Goal: Register for event/course

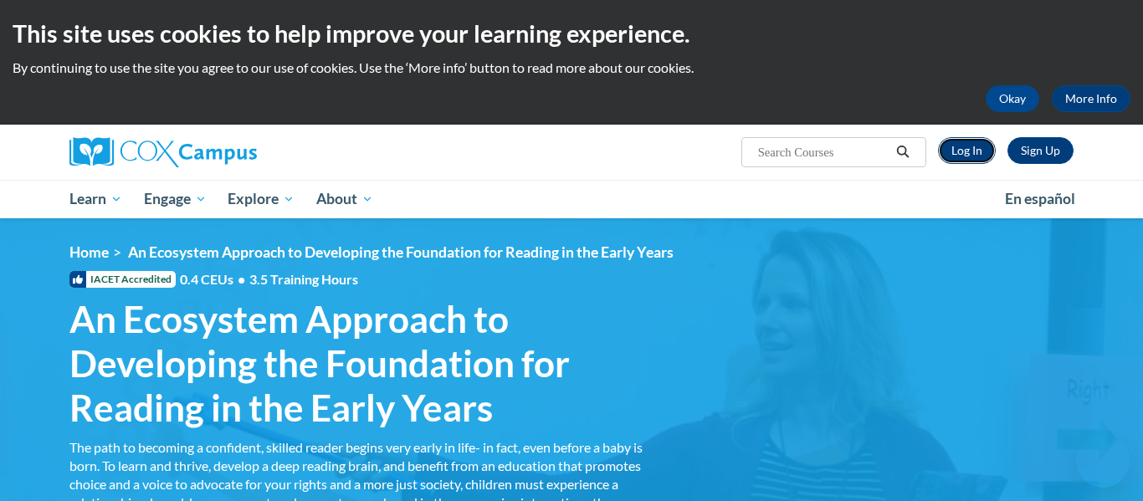
click at [951, 137] on link "Log In" at bounding box center [967, 150] width 58 height 27
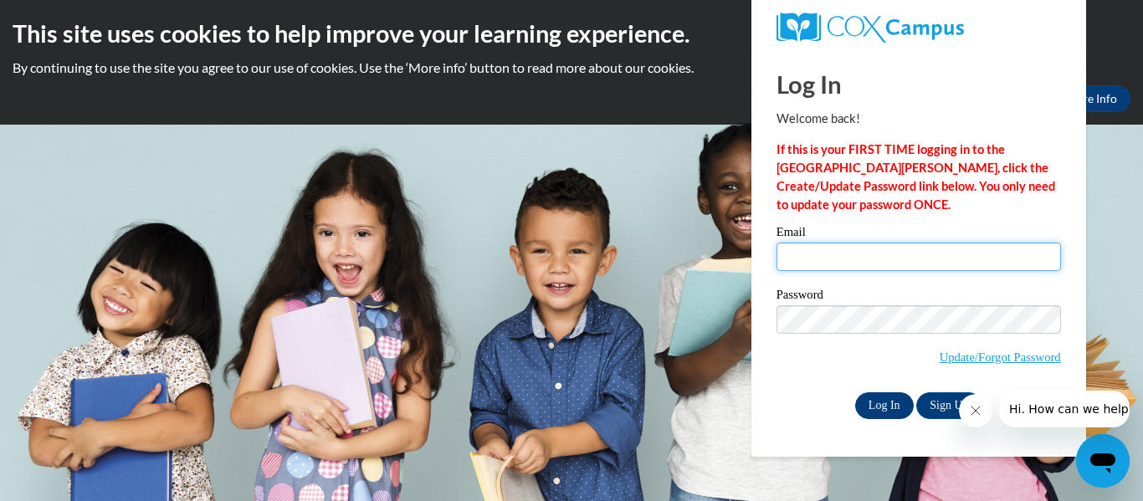
type input "nakiae1018@gmail.com"
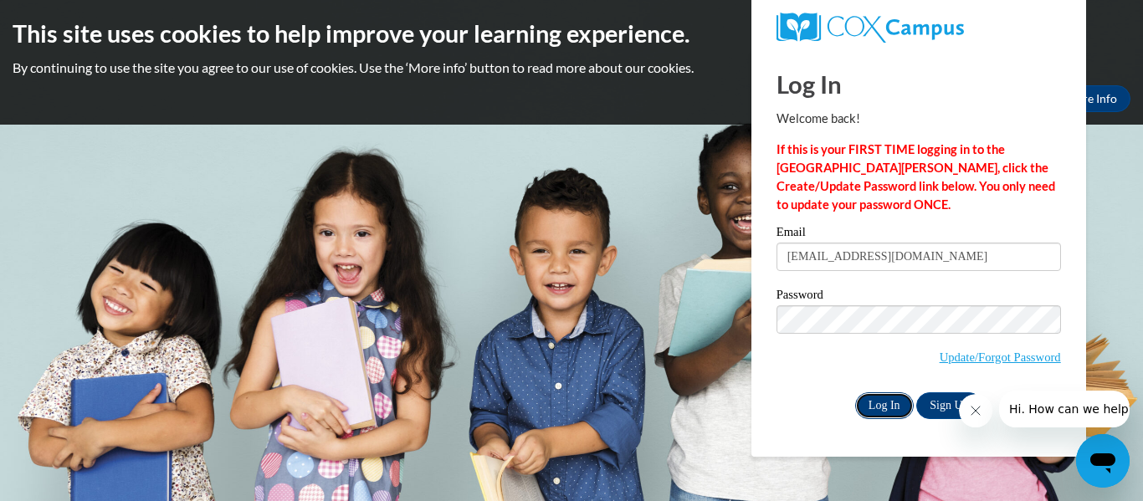
click at [885, 408] on input "Log In" at bounding box center [884, 406] width 59 height 27
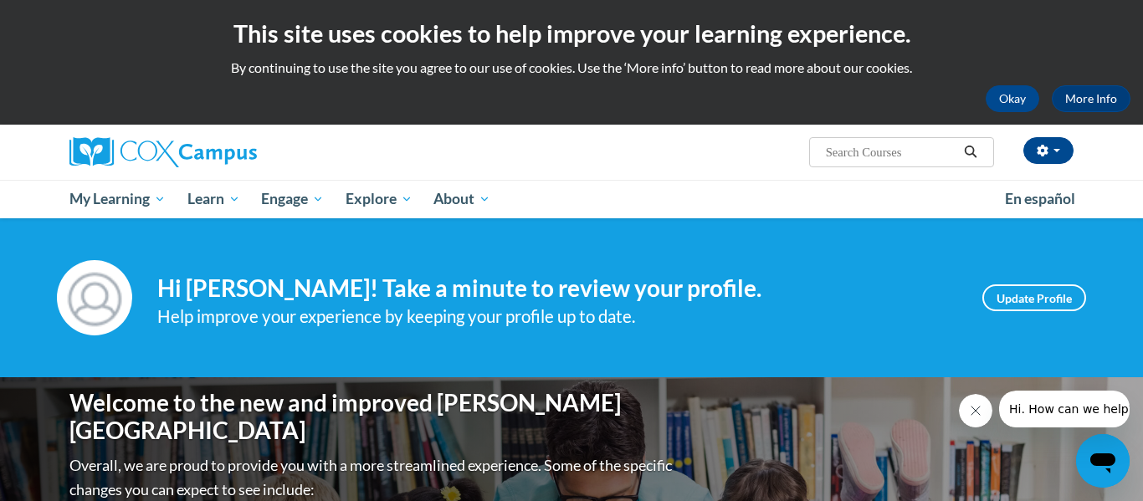
click at [916, 160] on input "Search..." at bounding box center [891, 152] width 134 height 20
type input "An Ecosystem Approach to Developing the Foundation for REading in the Early Yea…"
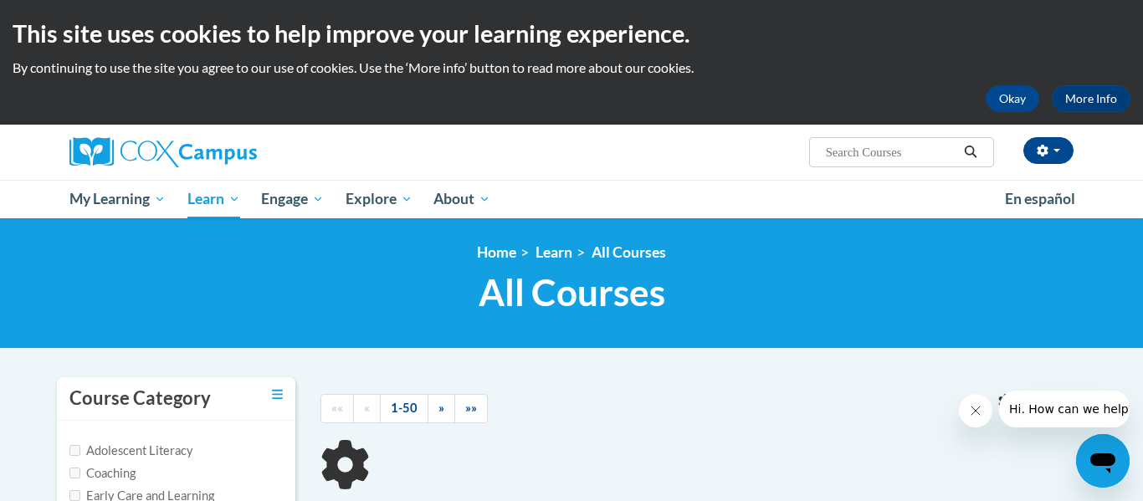
type input "An Ecosystem Approach to Developing the Foundation for REading in the Early Yea…"
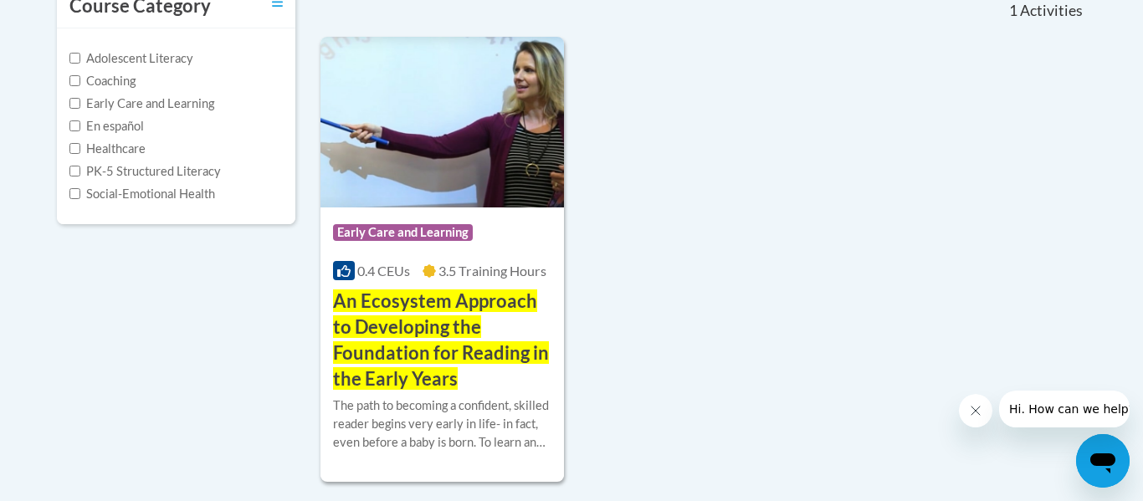
scroll to position [398, 0]
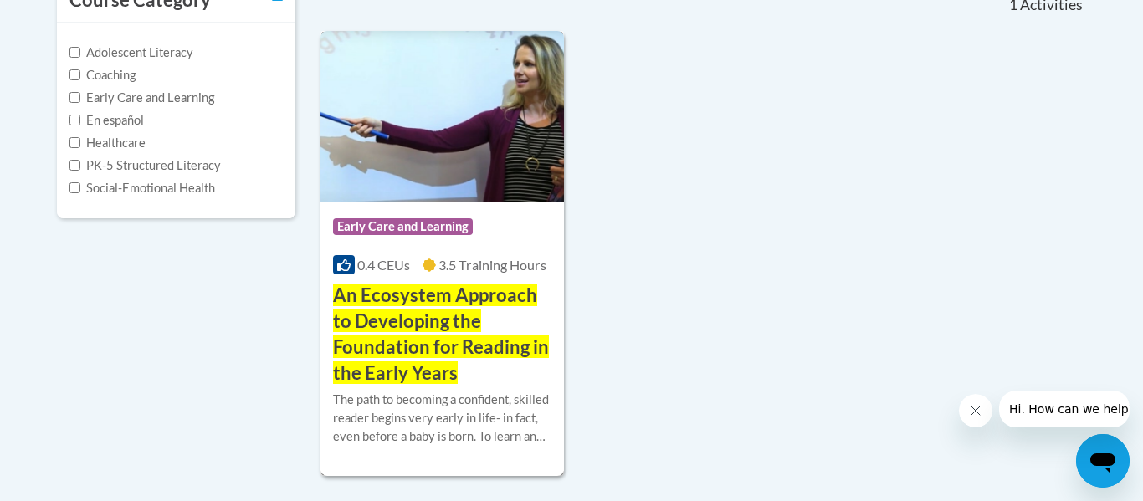
click at [484, 140] on img at bounding box center [443, 116] width 244 height 171
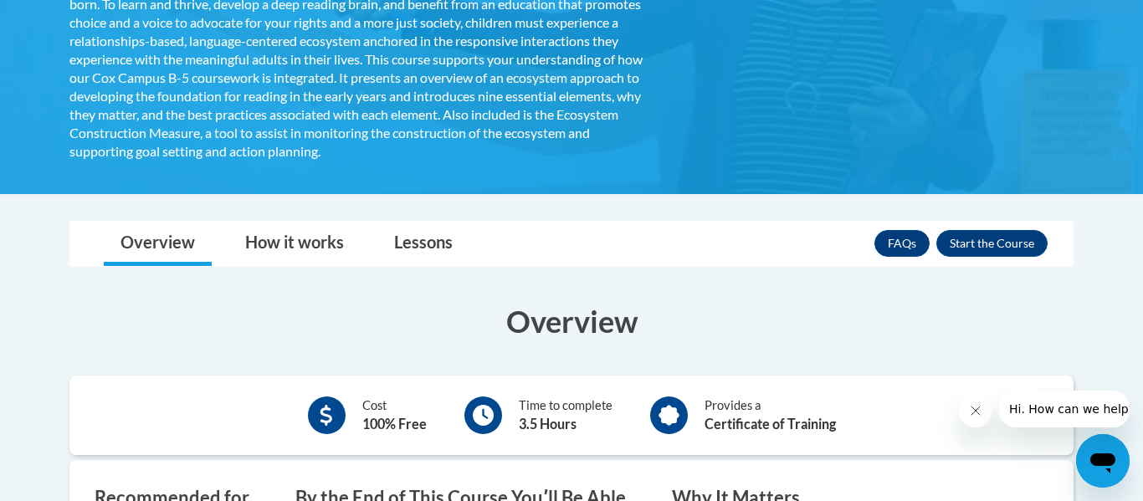
scroll to position [463, 0]
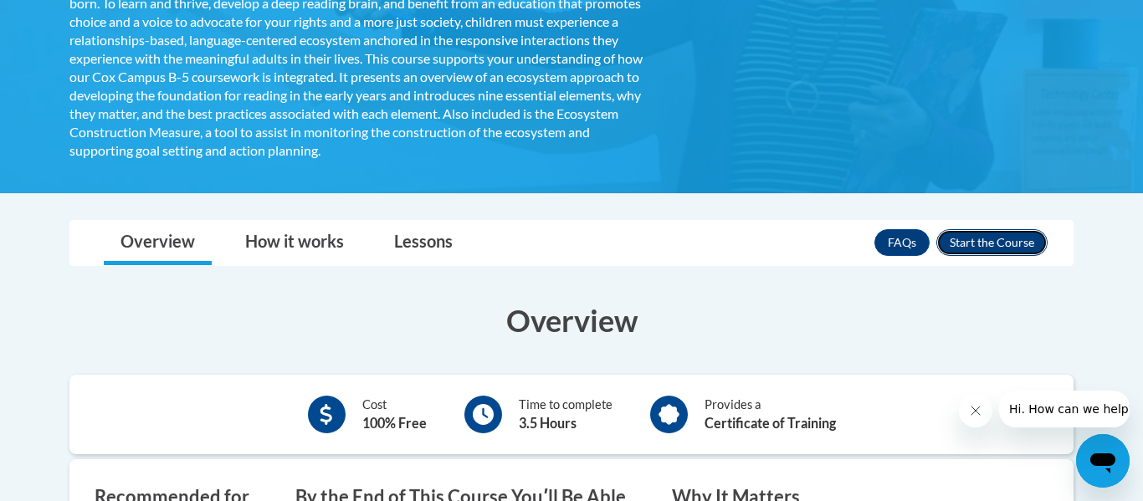
click at [1010, 250] on button "Enroll" at bounding box center [992, 242] width 111 height 27
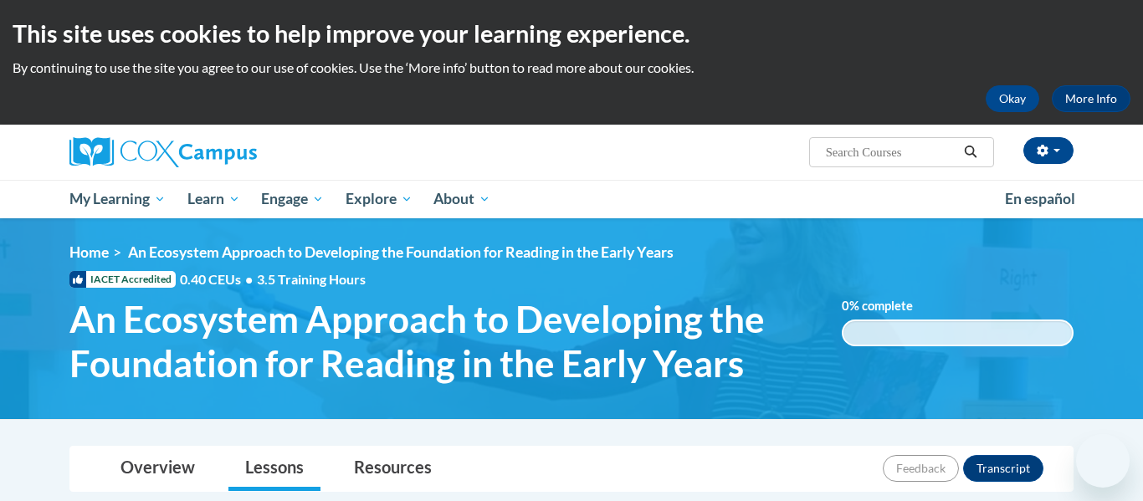
click at [928, 148] on input "Search..." at bounding box center [891, 152] width 134 height 20
type input "The power of language"
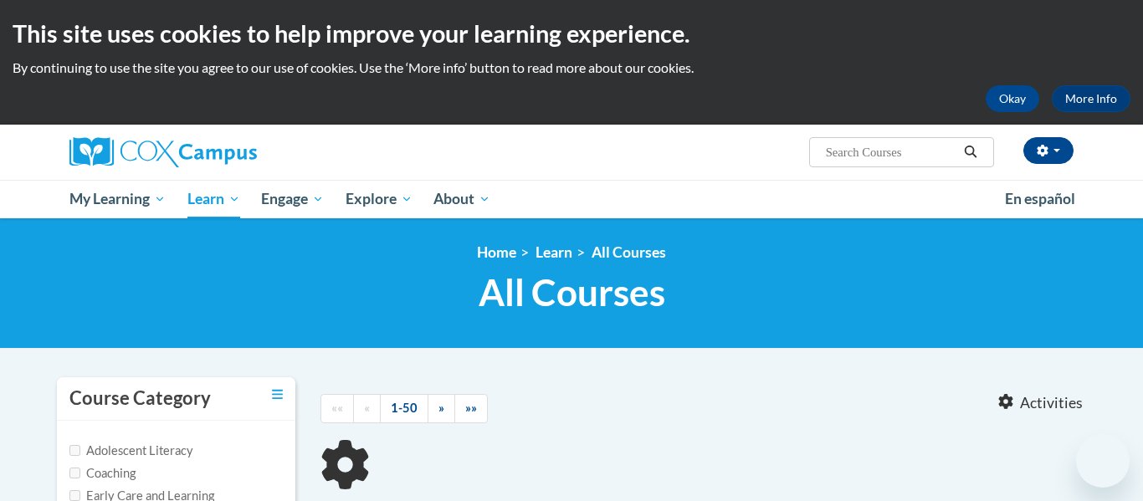
type input "The power of language"
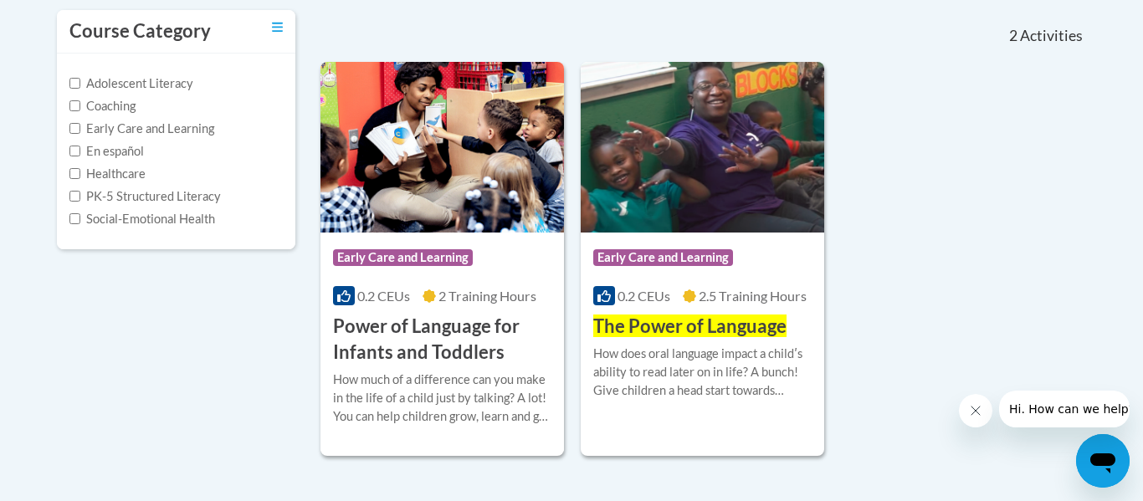
scroll to position [352, 0]
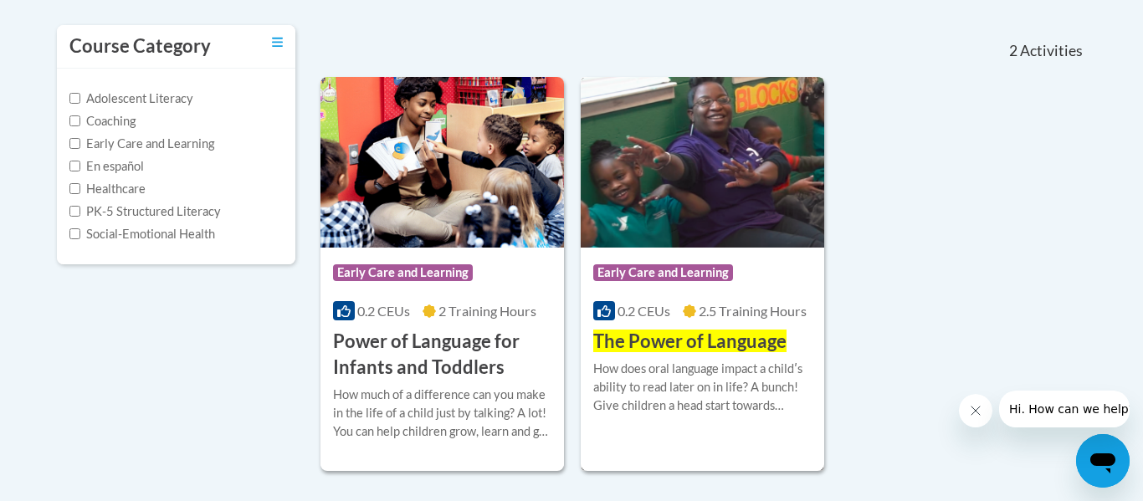
click at [735, 149] on img at bounding box center [703, 162] width 244 height 171
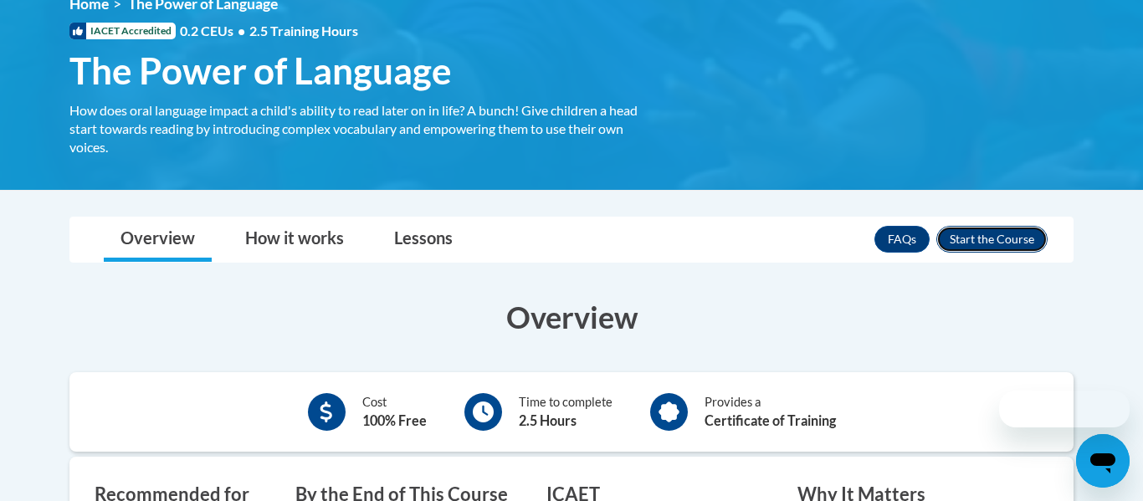
click at [983, 235] on button "Enroll" at bounding box center [992, 239] width 111 height 27
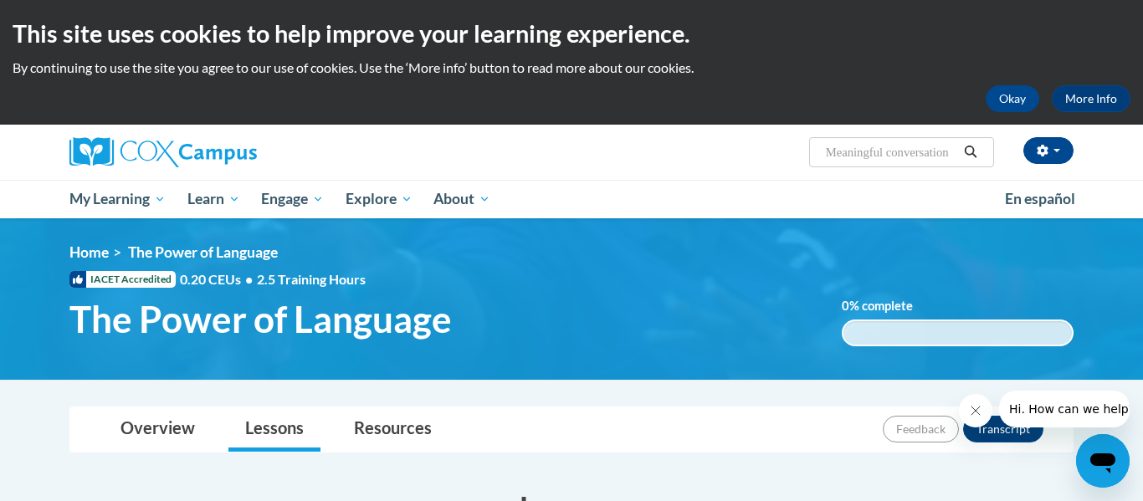
type input "Meaningful conversations"
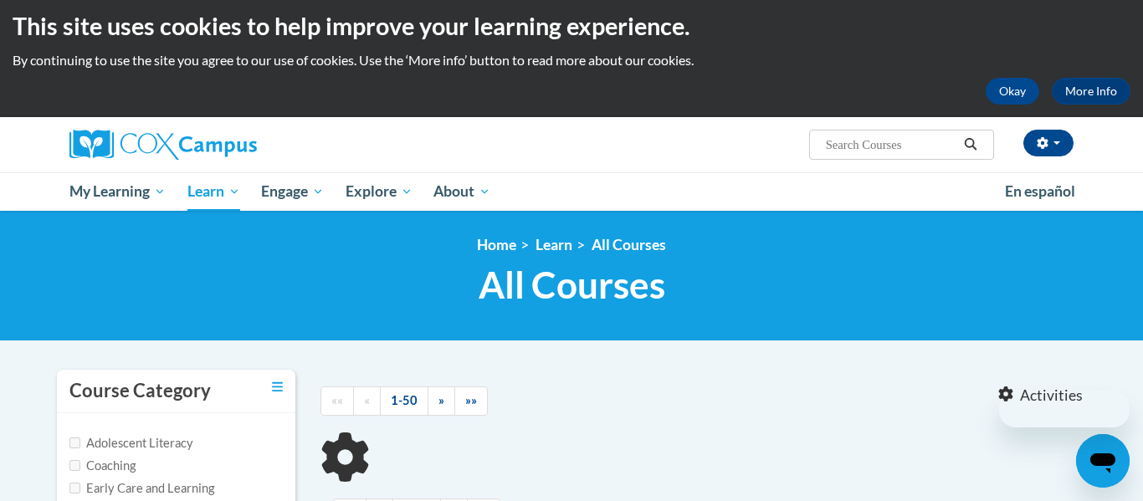
type input "Meaningful conversations"
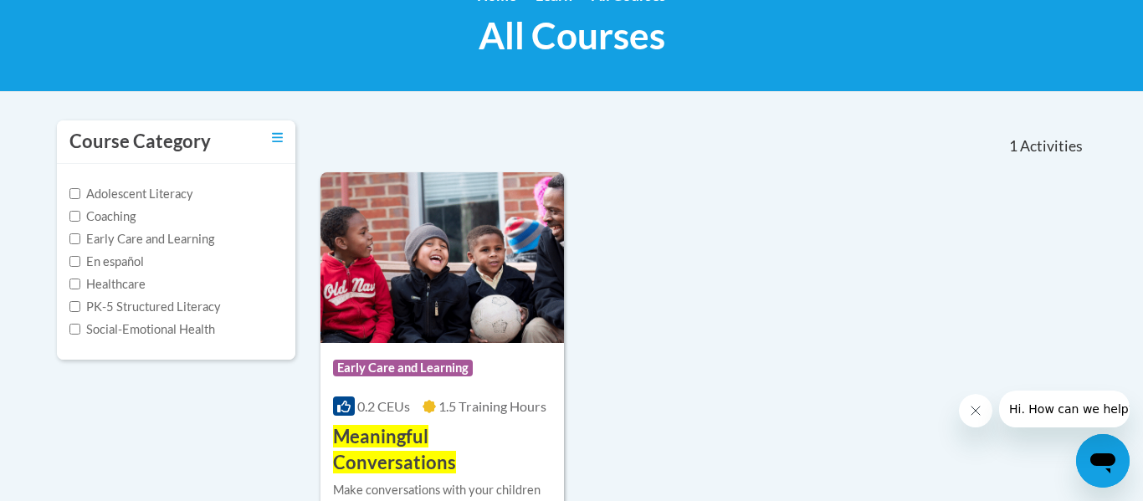
scroll to position [259, 0]
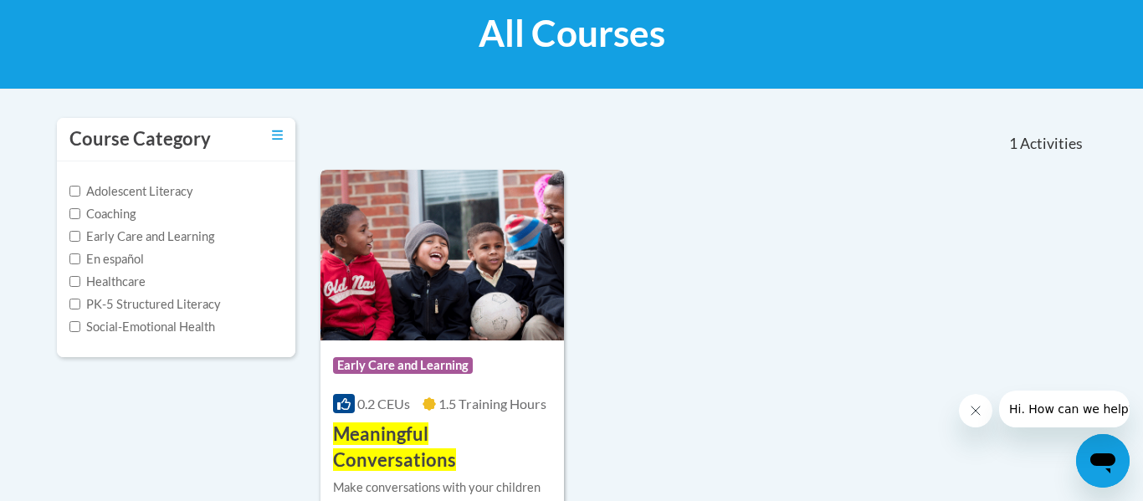
click at [549, 237] on img at bounding box center [443, 255] width 244 height 171
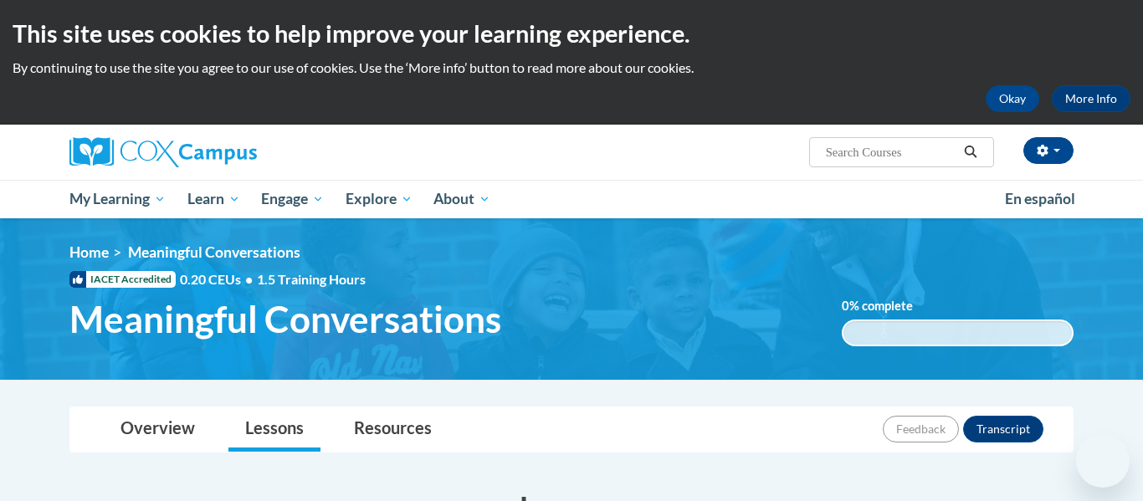
click at [894, 155] on input "Search..." at bounding box center [891, 152] width 134 height 20
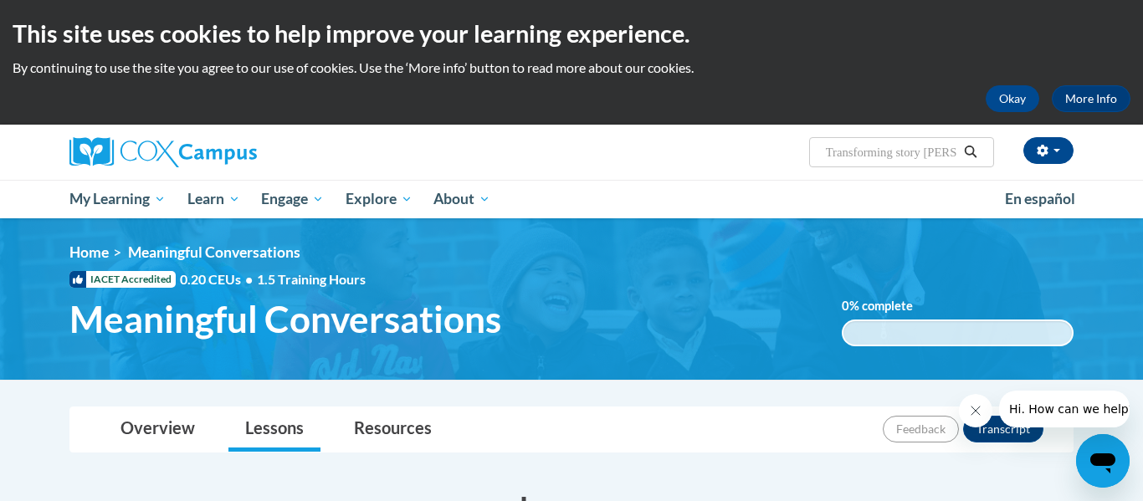
type input "Transforming story time"
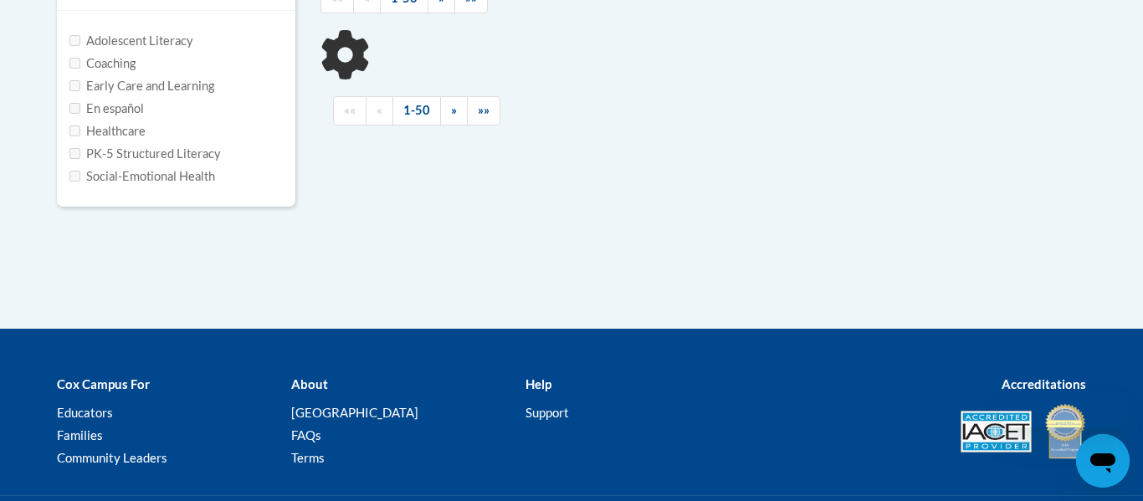
type input "Transforming story time"
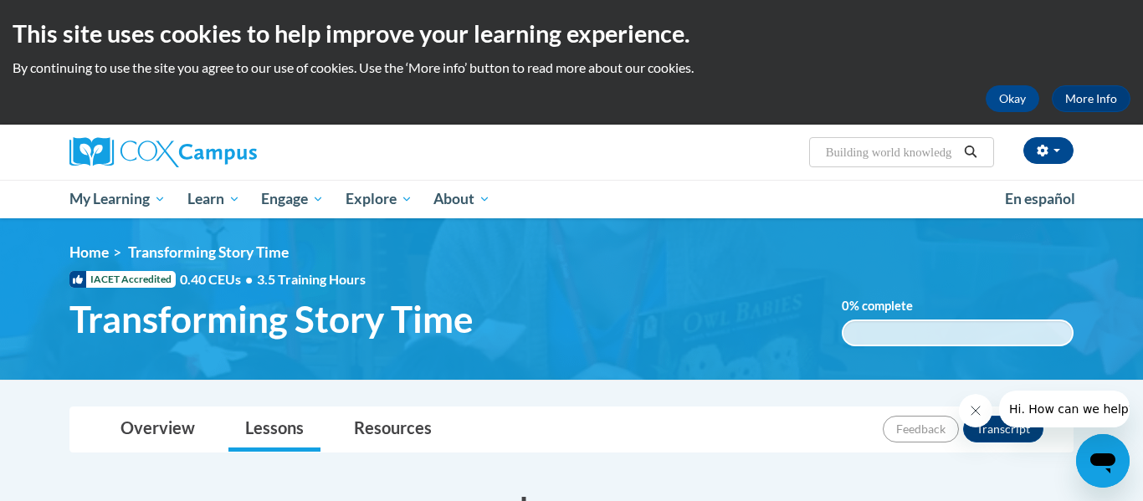
type input "Building world knowledge"
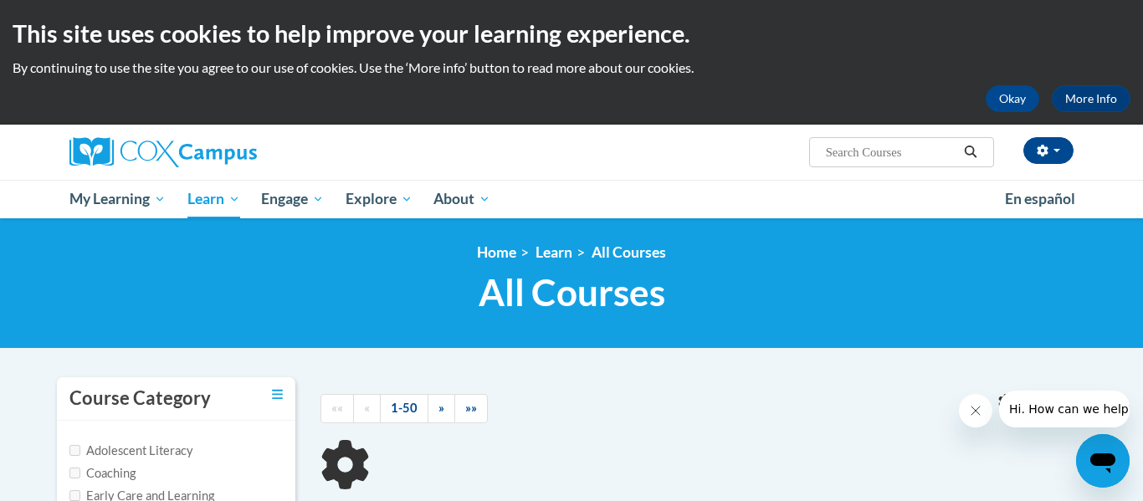
type input "Building world knowledge"
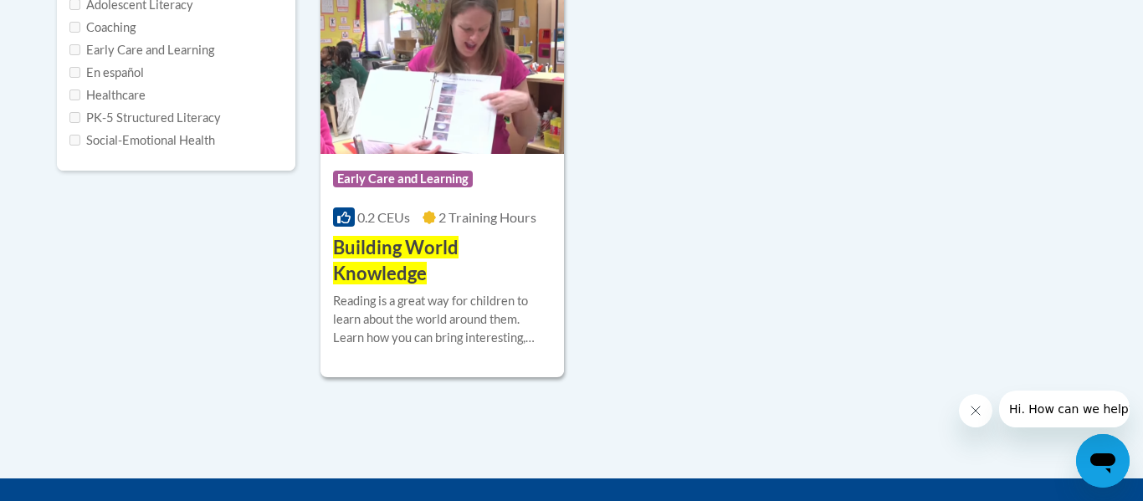
scroll to position [449, 0]
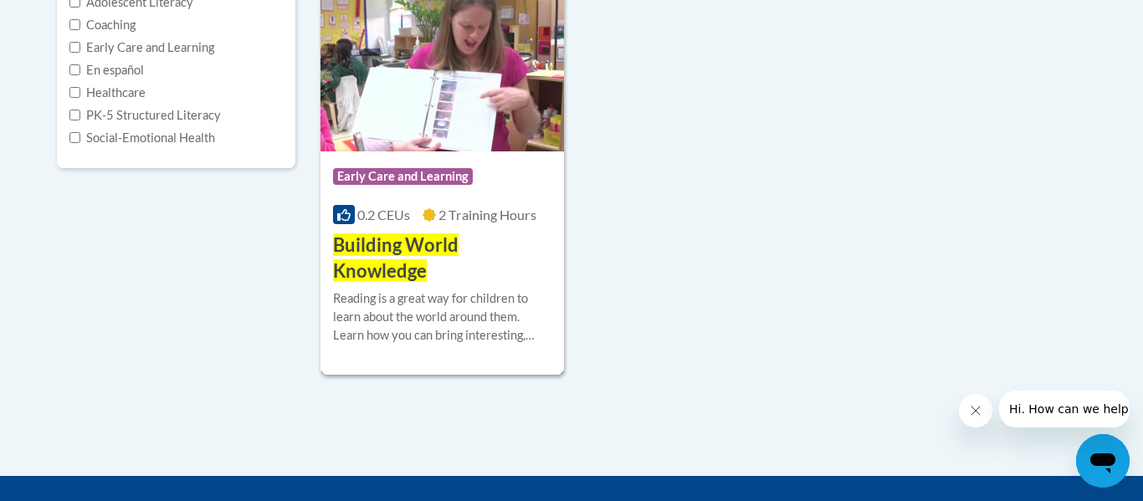
click at [526, 124] on img at bounding box center [443, 66] width 244 height 171
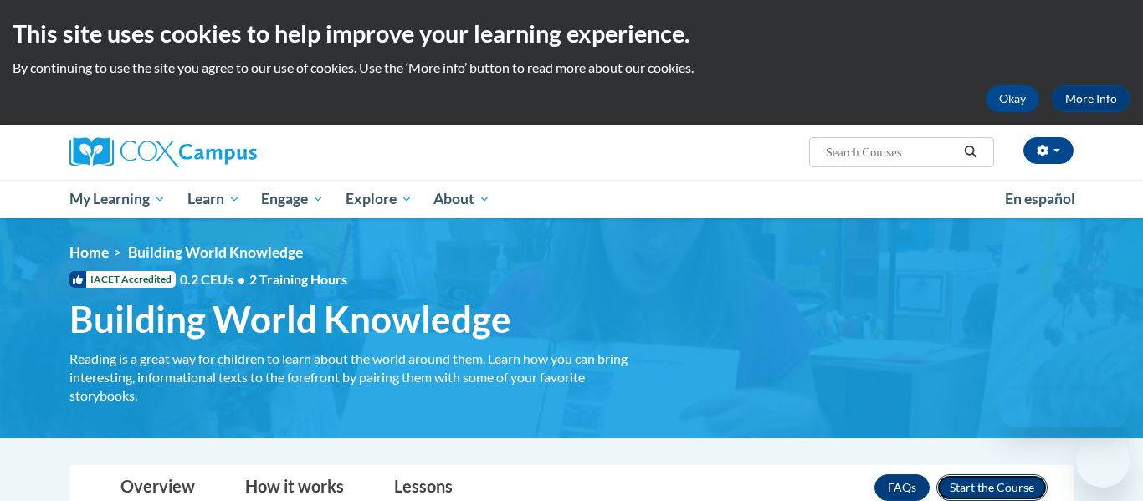
click at [964, 483] on button "Enroll" at bounding box center [992, 488] width 111 height 27
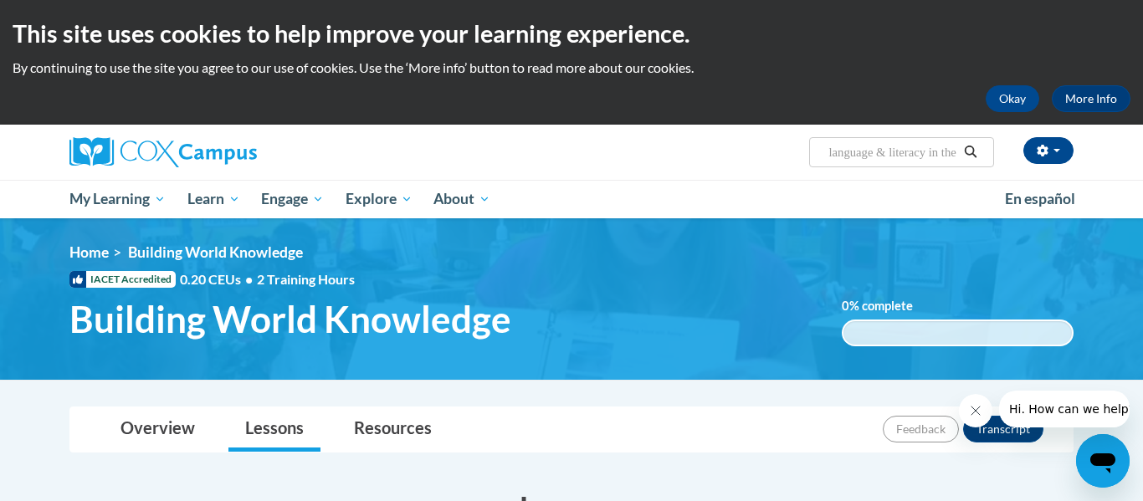
scroll to position [0, 191]
type input "Monitoring children's progress in language & literacy in the Early years"
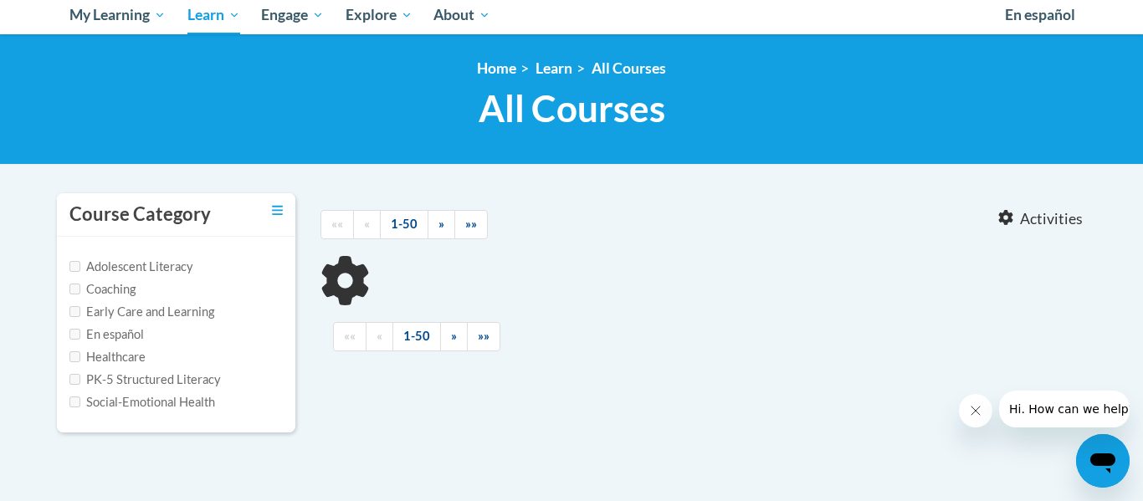
type input "Monitoring children's progress in language"
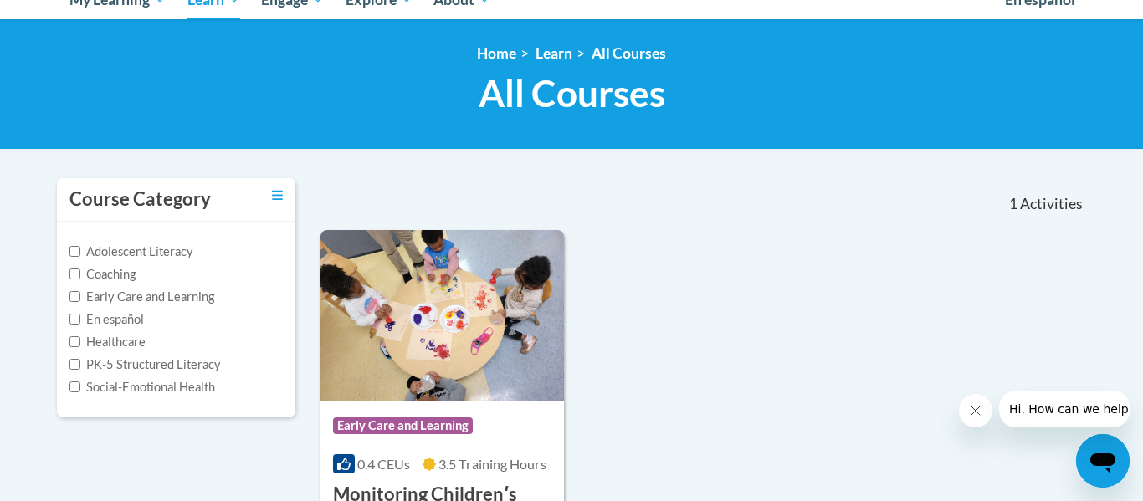
scroll to position [449, 0]
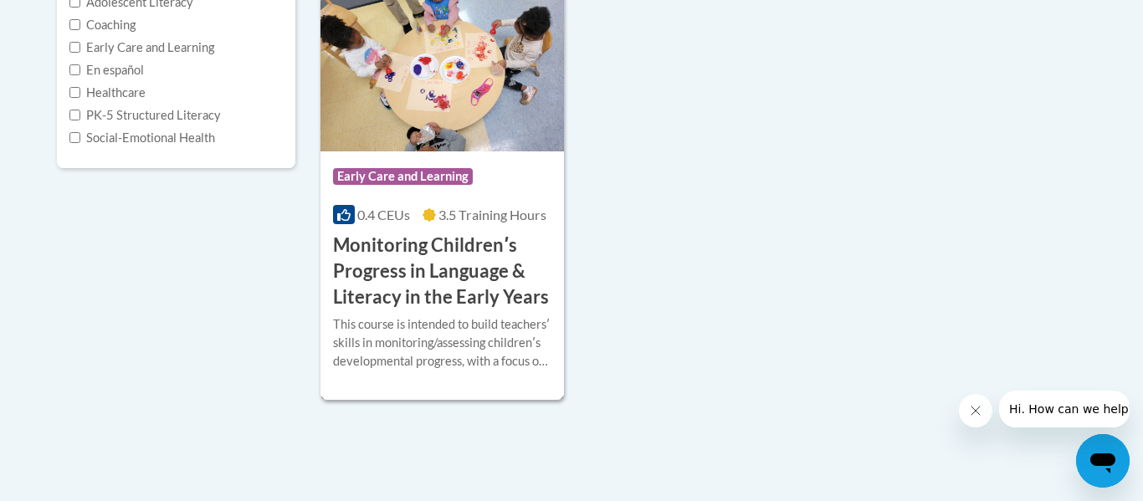
click at [526, 113] on img at bounding box center [443, 66] width 244 height 171
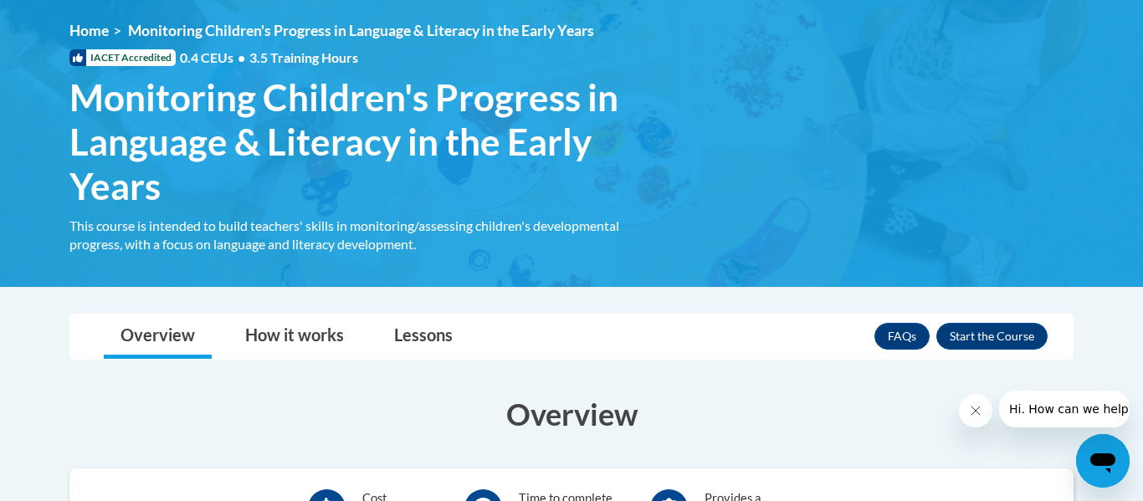
scroll to position [226, 0]
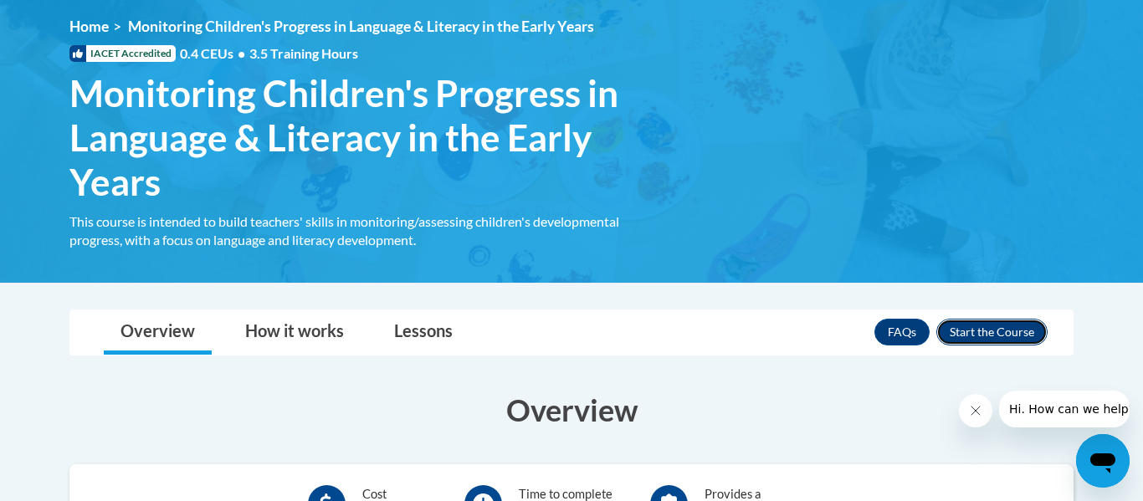
click at [961, 326] on button "Enroll" at bounding box center [992, 332] width 111 height 27
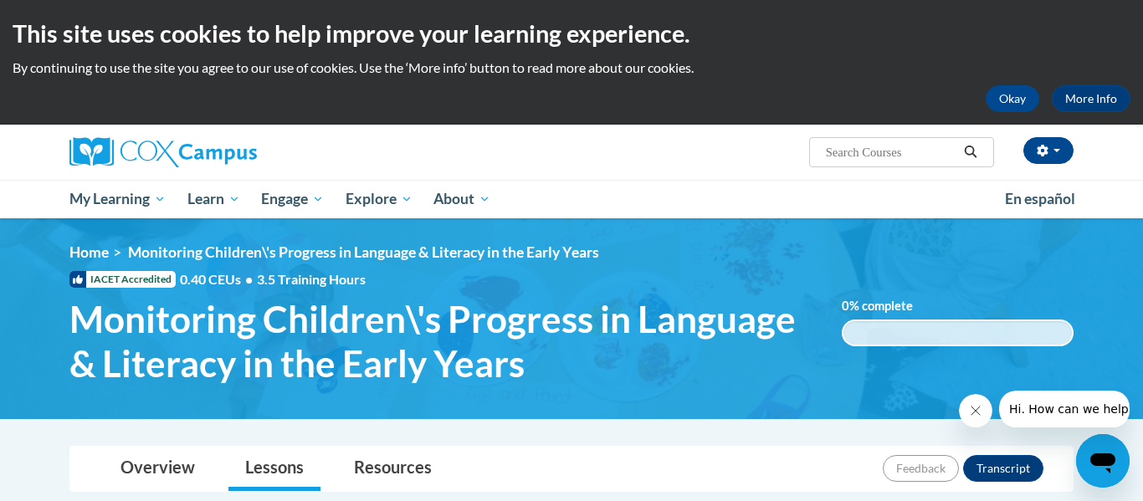
click at [978, 416] on icon "Close message from company" at bounding box center [975, 410] width 13 height 13
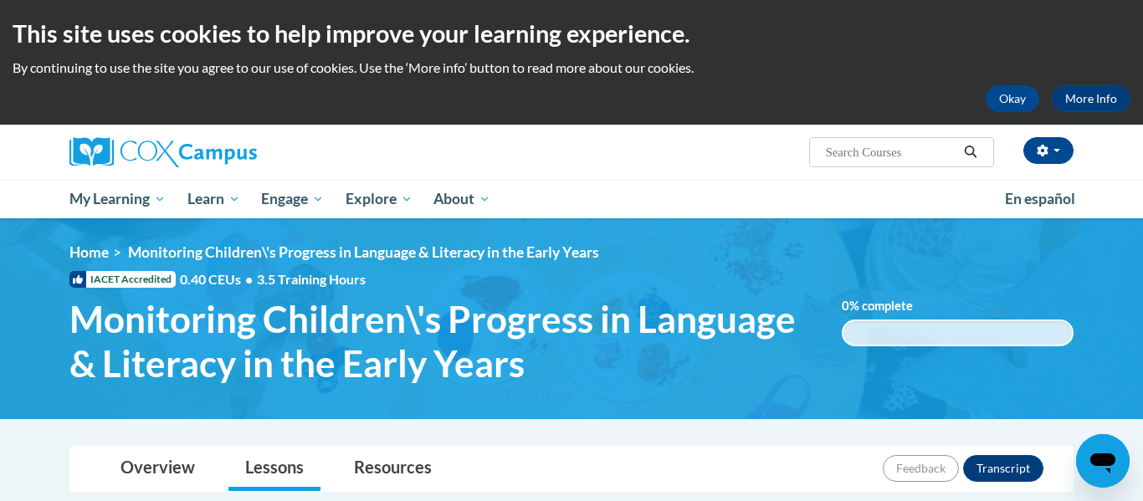
click at [880, 155] on input "Search..." at bounding box center [891, 152] width 134 height 20
type input "Supporting dual language learners right from the start"
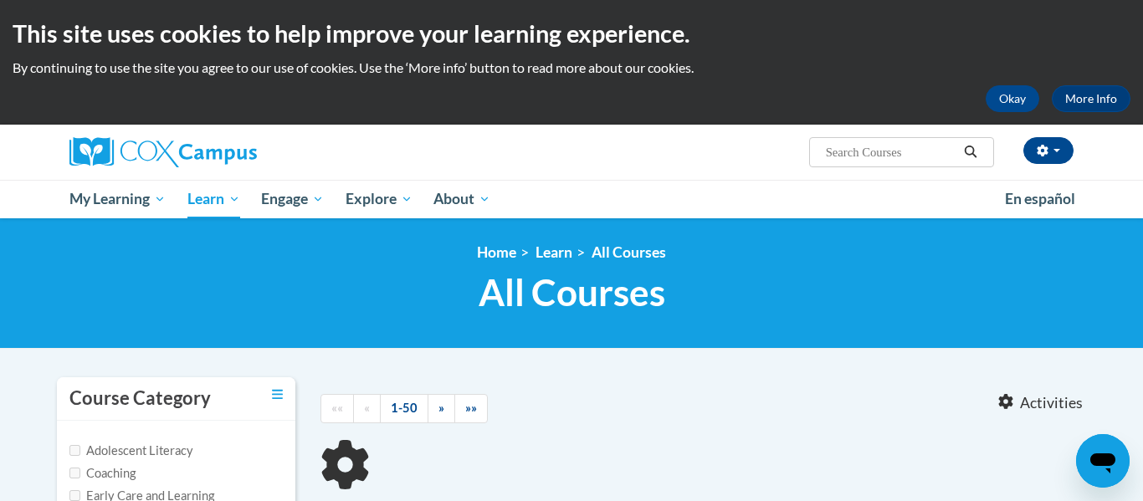
type input "Supporting dual language learners right from the start"
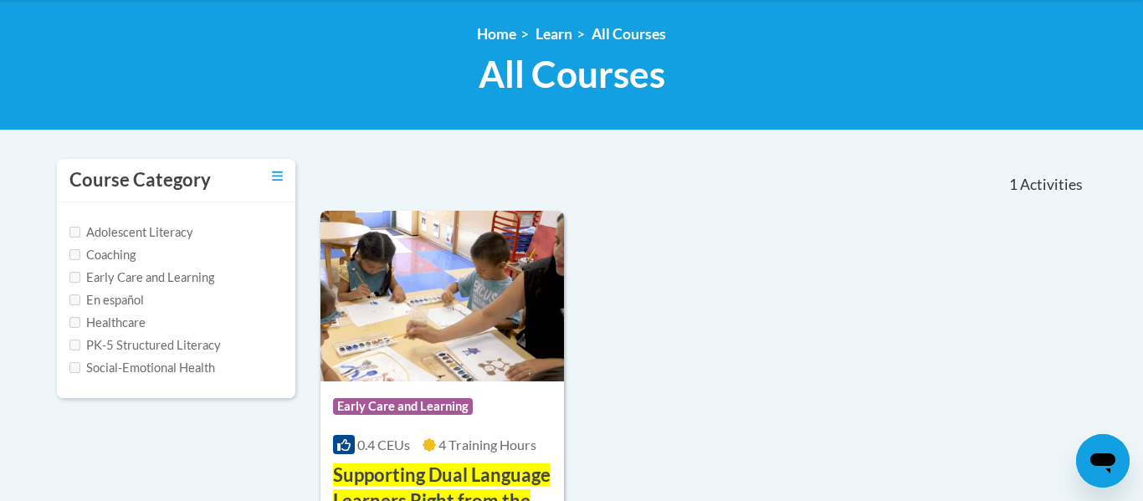
scroll to position [224, 0]
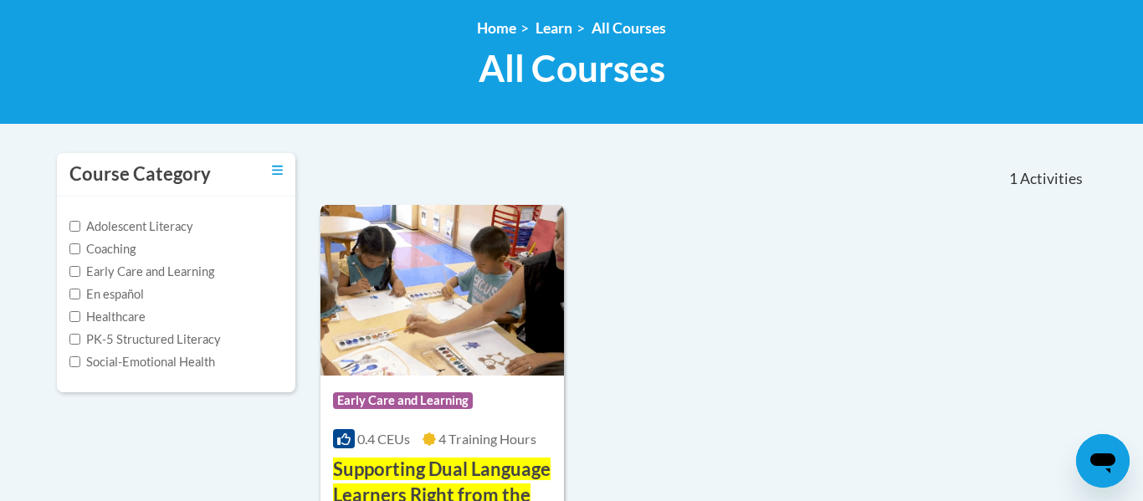
click at [486, 313] on img at bounding box center [443, 290] width 244 height 171
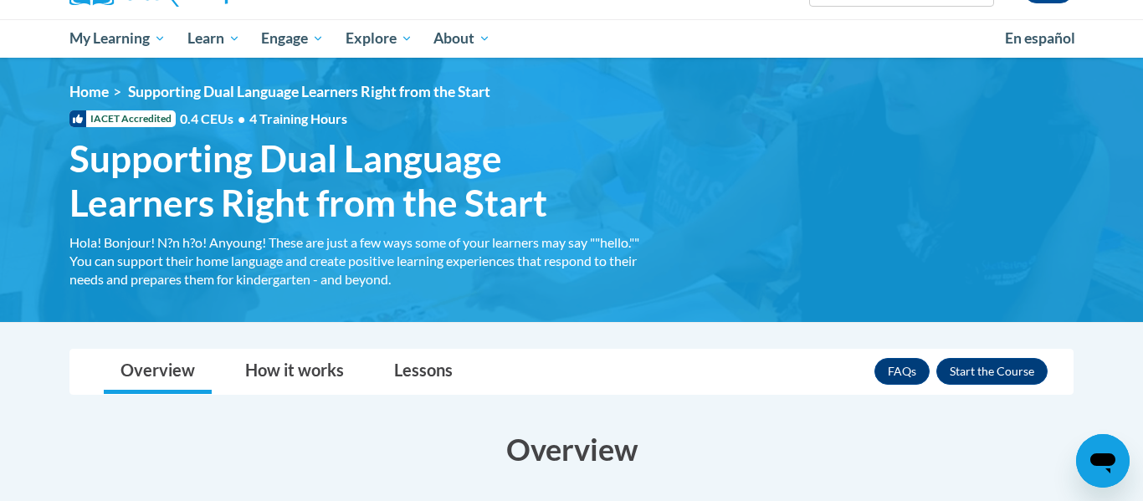
scroll to position [162, 0]
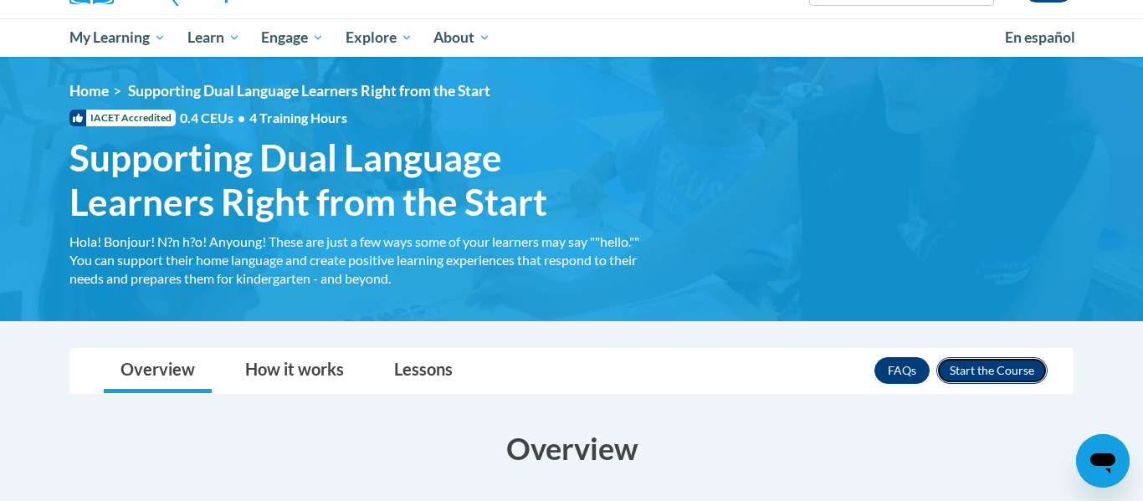
click at [973, 372] on button "Enroll" at bounding box center [992, 370] width 111 height 27
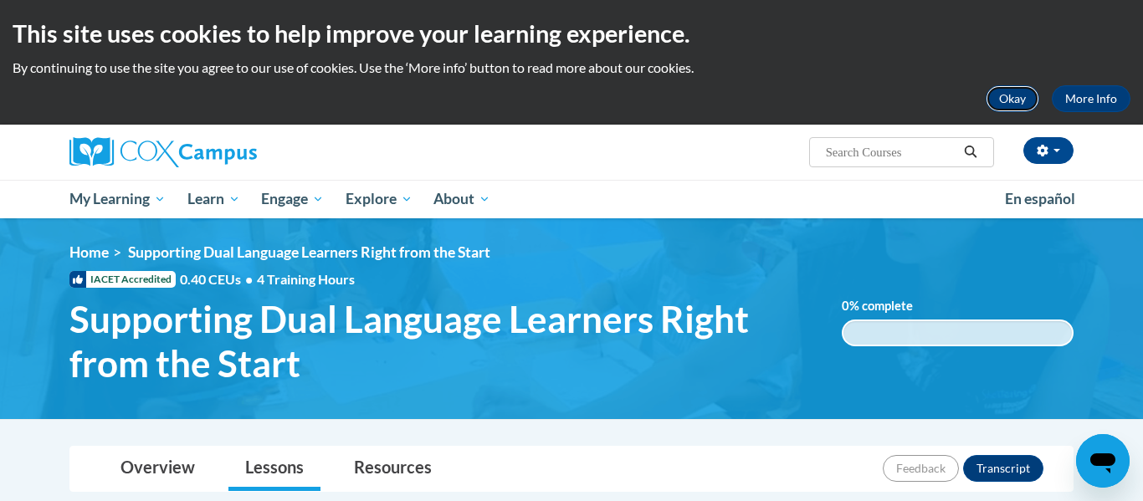
click at [1009, 99] on button "Okay" at bounding box center [1013, 98] width 54 height 27
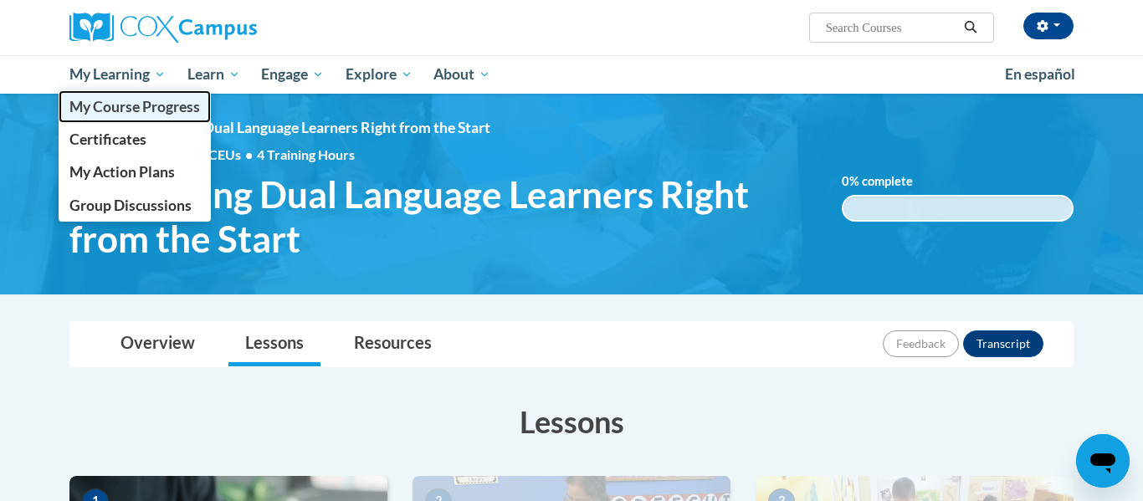
click at [142, 100] on span "My Course Progress" at bounding box center [134, 107] width 131 height 18
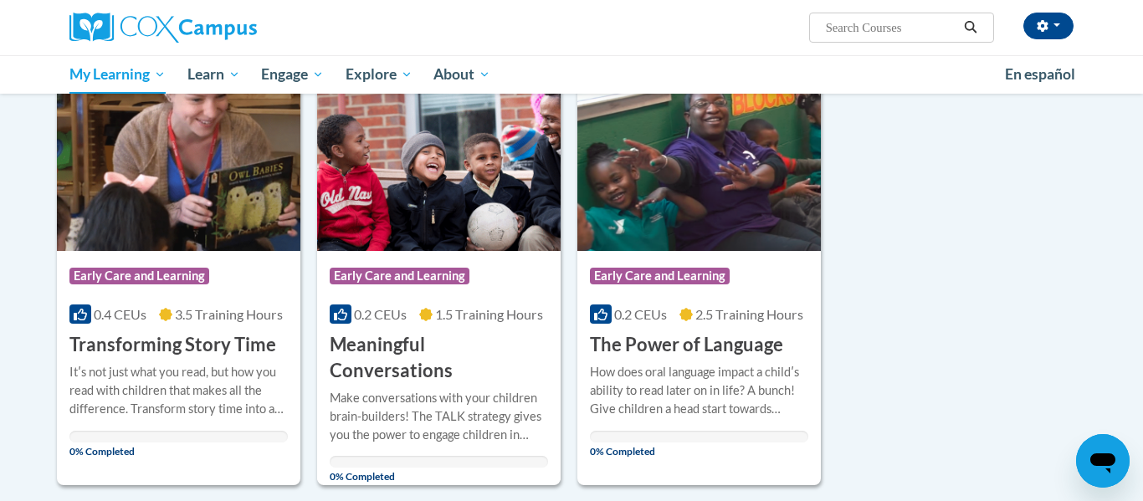
scroll to position [690, 0]
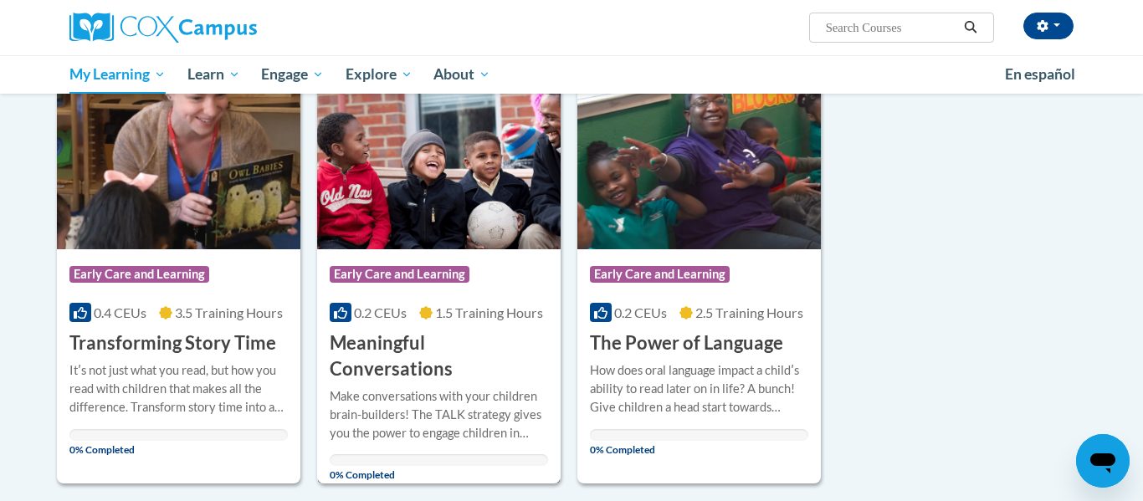
click at [500, 230] on img at bounding box center [439, 164] width 244 height 171
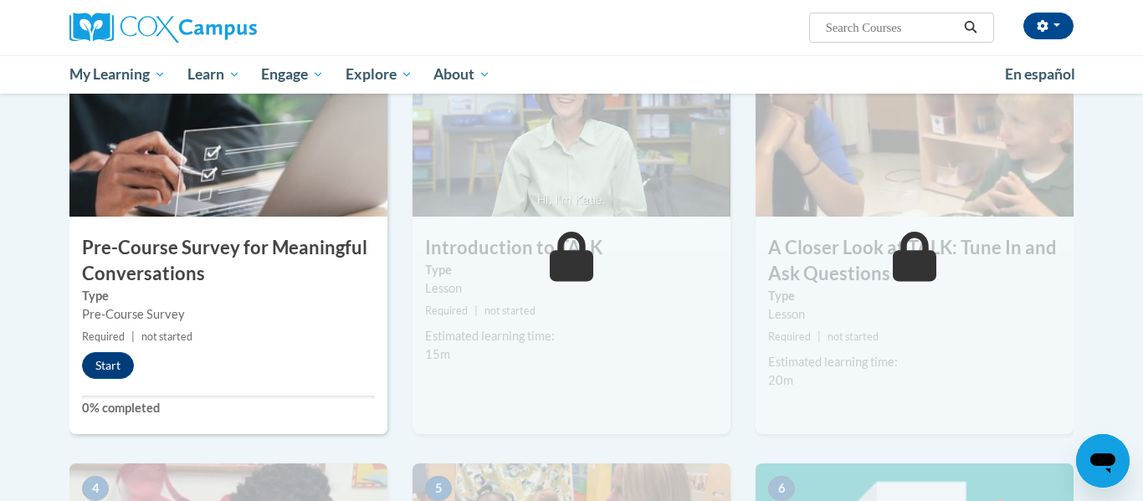
scroll to position [393, 0]
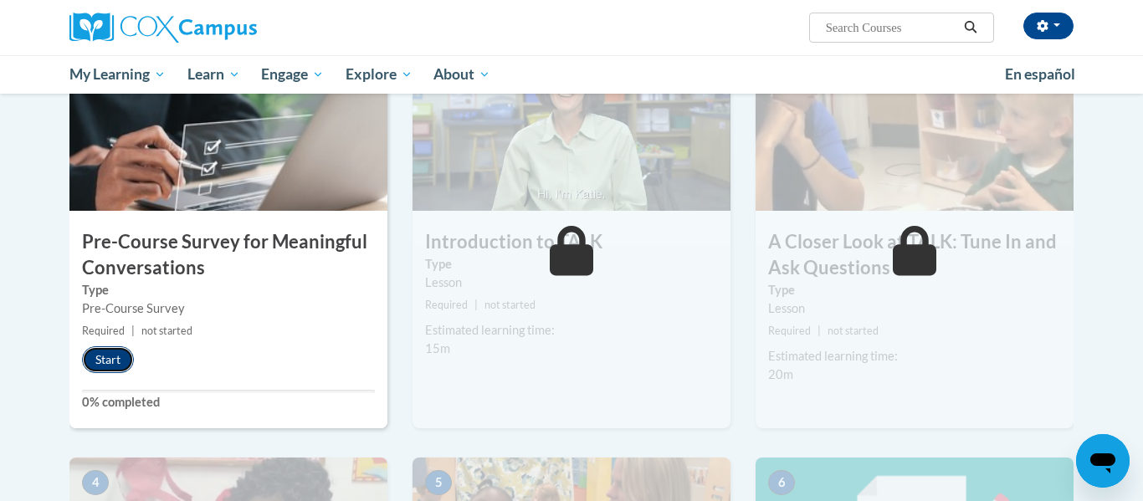
click at [103, 362] on button "Start" at bounding box center [108, 359] width 52 height 27
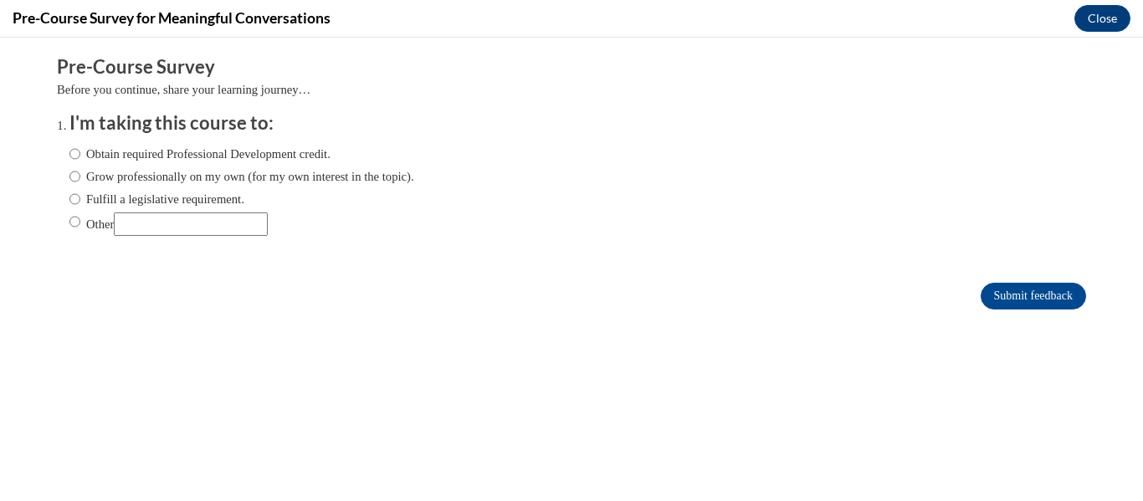
scroll to position [0, 0]
click at [154, 154] on label "Obtain required Professional Development credit." at bounding box center [199, 154] width 261 height 18
click at [80, 154] on input "Obtain required Professional Development credit." at bounding box center [74, 154] width 11 height 18
radio input "true"
click at [174, 167] on label "Grow professionally on my own (for my own interest in the topic)." at bounding box center [241, 176] width 345 height 18
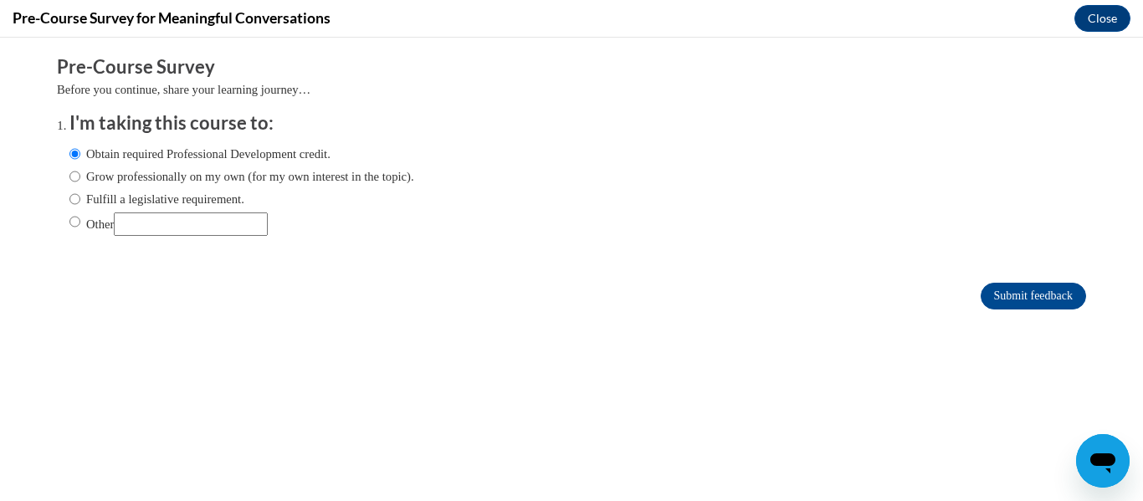
click at [80, 167] on input "Grow professionally on my own (for my own interest in the topic)." at bounding box center [74, 176] width 11 height 18
radio input "true"
click at [162, 149] on label "Obtain required Professional Development credit." at bounding box center [199, 154] width 261 height 18
click at [80, 149] on input "Obtain required Professional Development credit." at bounding box center [74, 154] width 11 height 18
radio input "true"
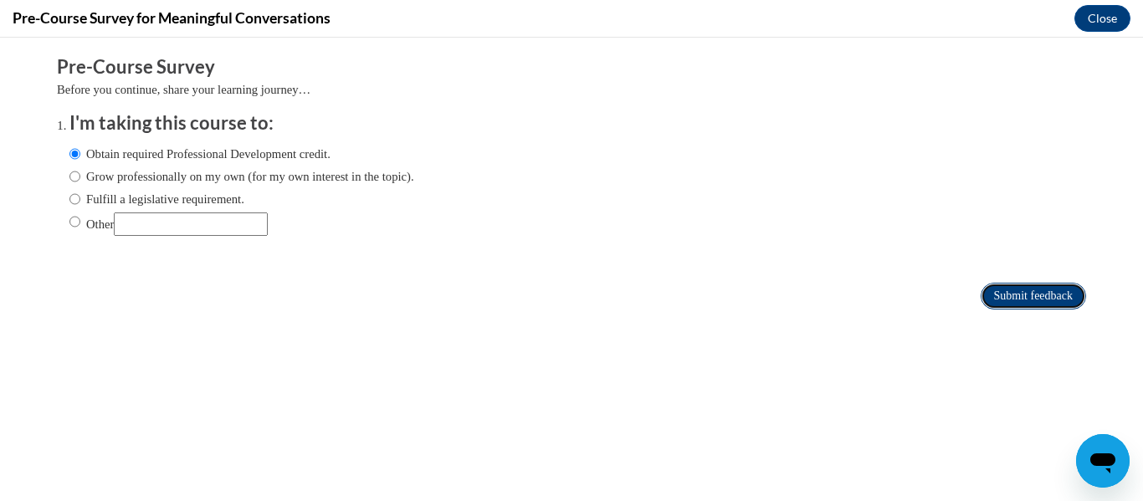
click at [1010, 296] on input "Submit feedback" at bounding box center [1033, 296] width 105 height 27
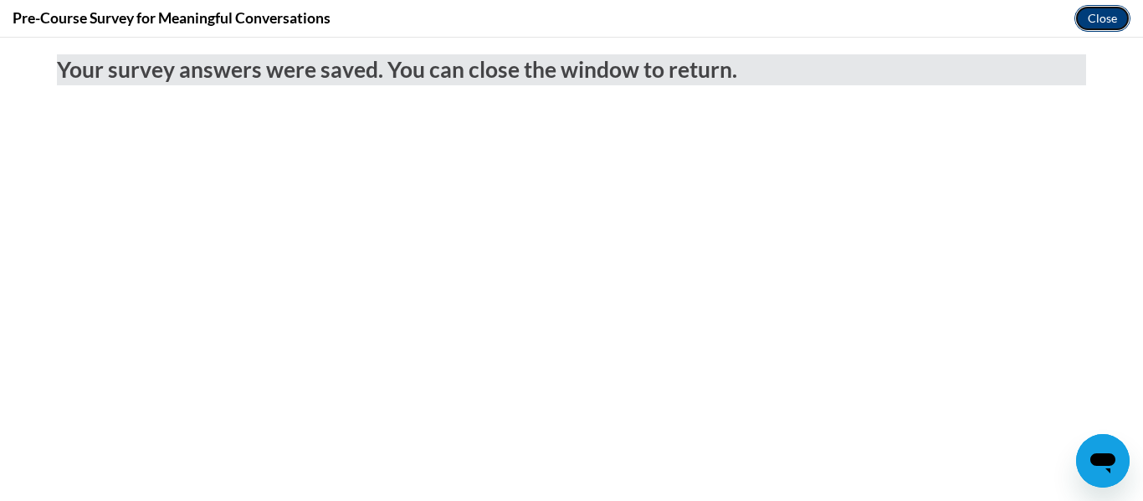
click at [1101, 22] on button "Close" at bounding box center [1103, 18] width 56 height 27
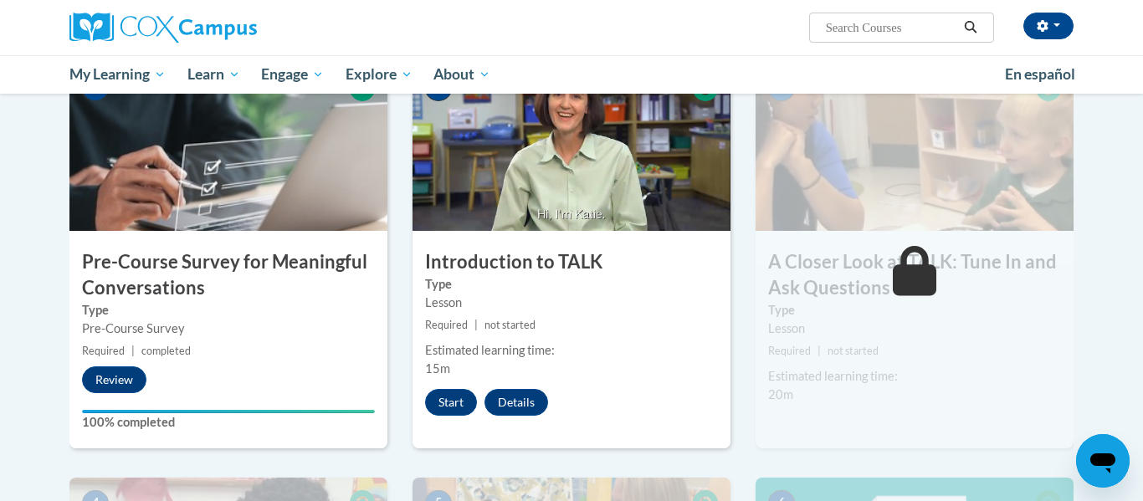
scroll to position [371, 0]
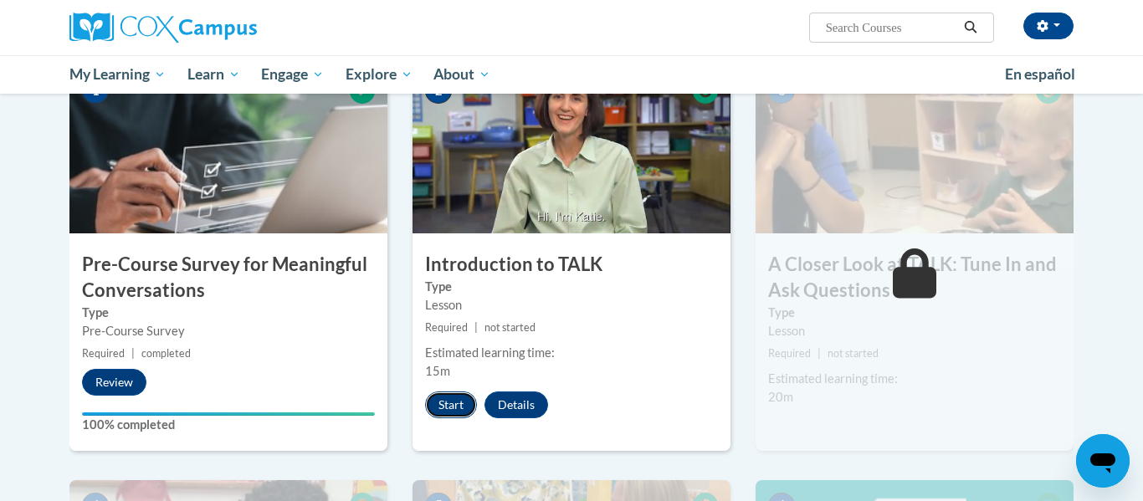
click at [449, 400] on button "Start" at bounding box center [451, 405] width 52 height 27
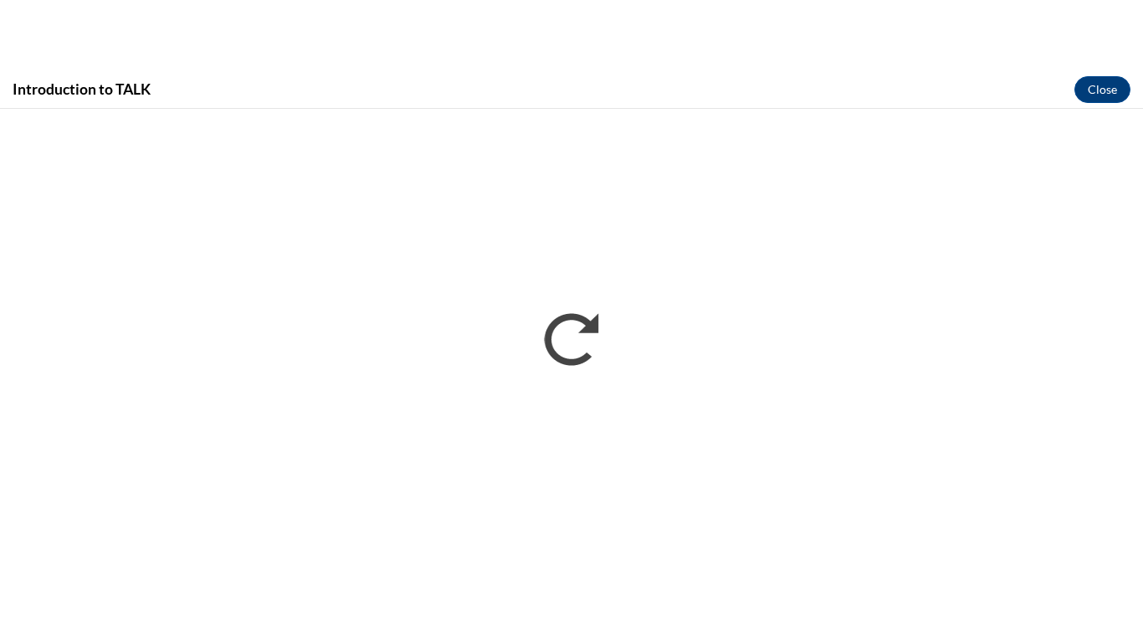
scroll to position [0, 0]
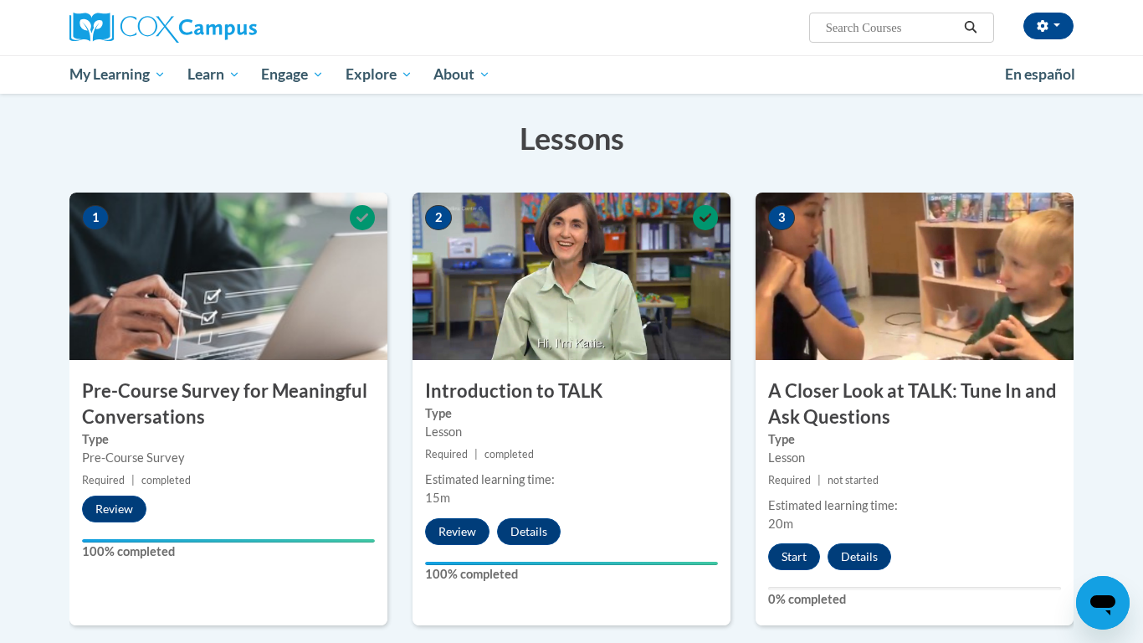
scroll to position [253, 0]
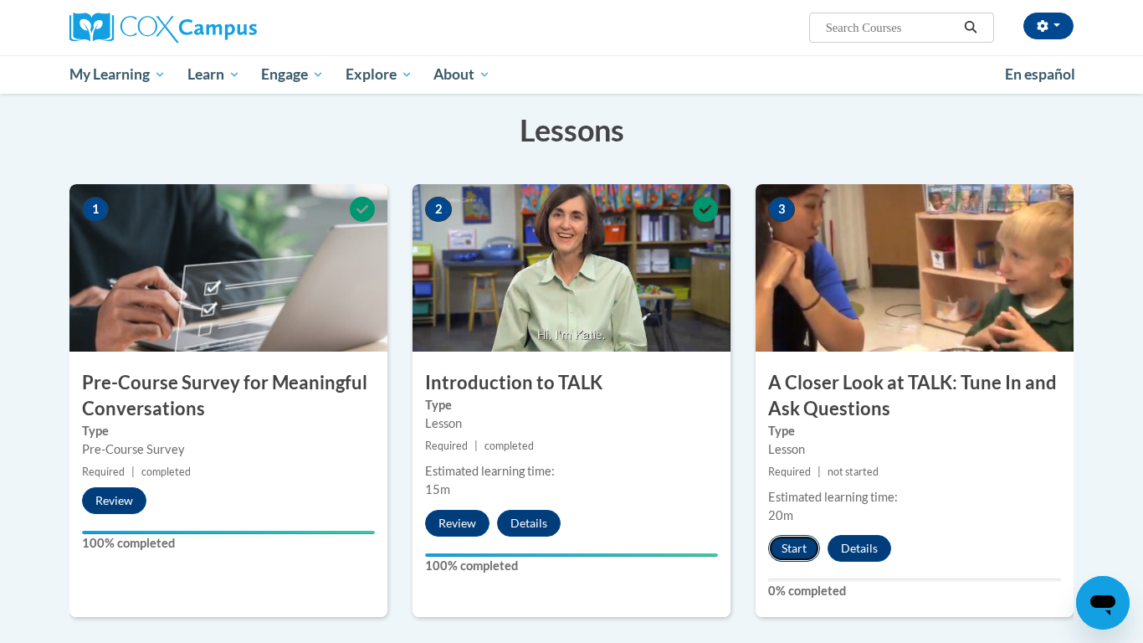
click at [798, 546] on button "Start" at bounding box center [794, 548] width 52 height 27
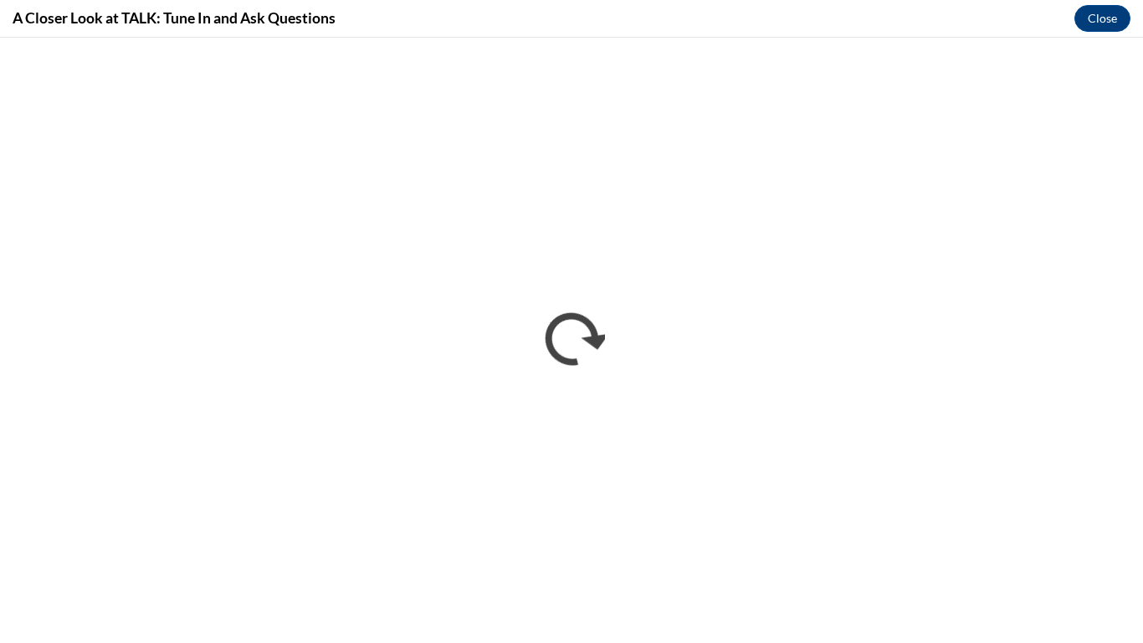
scroll to position [0, 0]
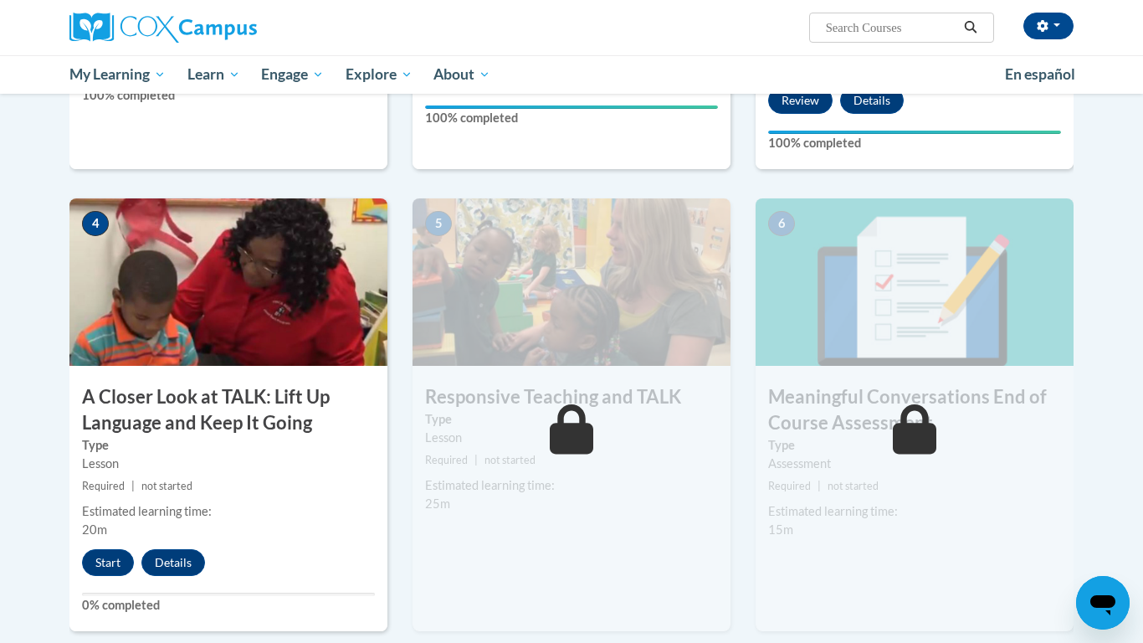
scroll to position [707, 0]
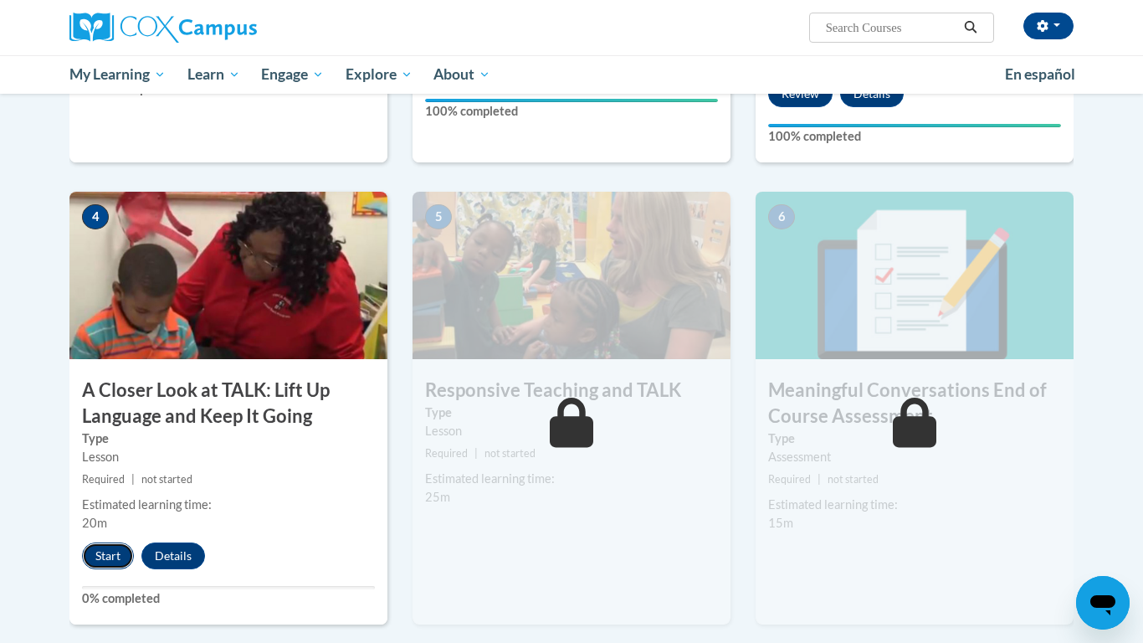
click at [109, 555] on button "Start" at bounding box center [108, 555] width 52 height 27
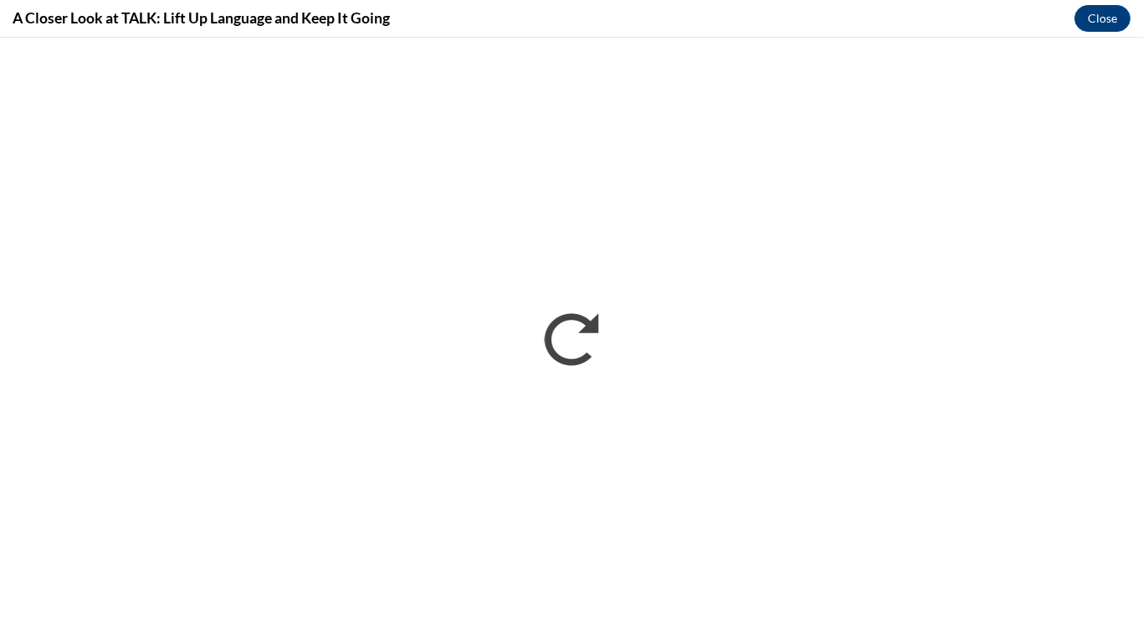
scroll to position [0, 0]
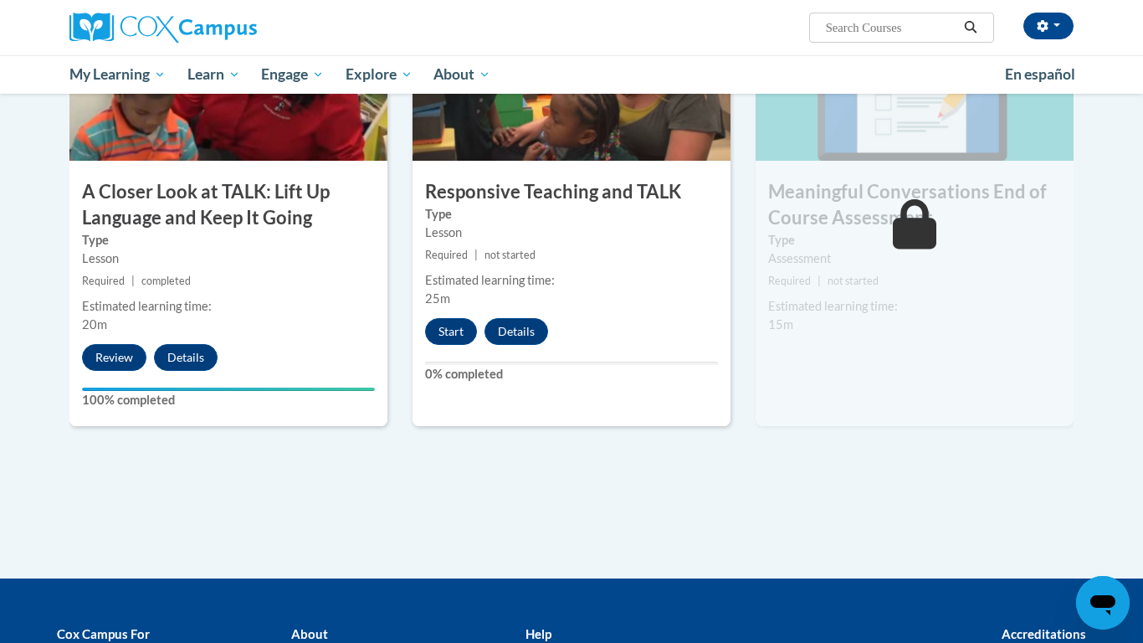
scroll to position [902, 0]
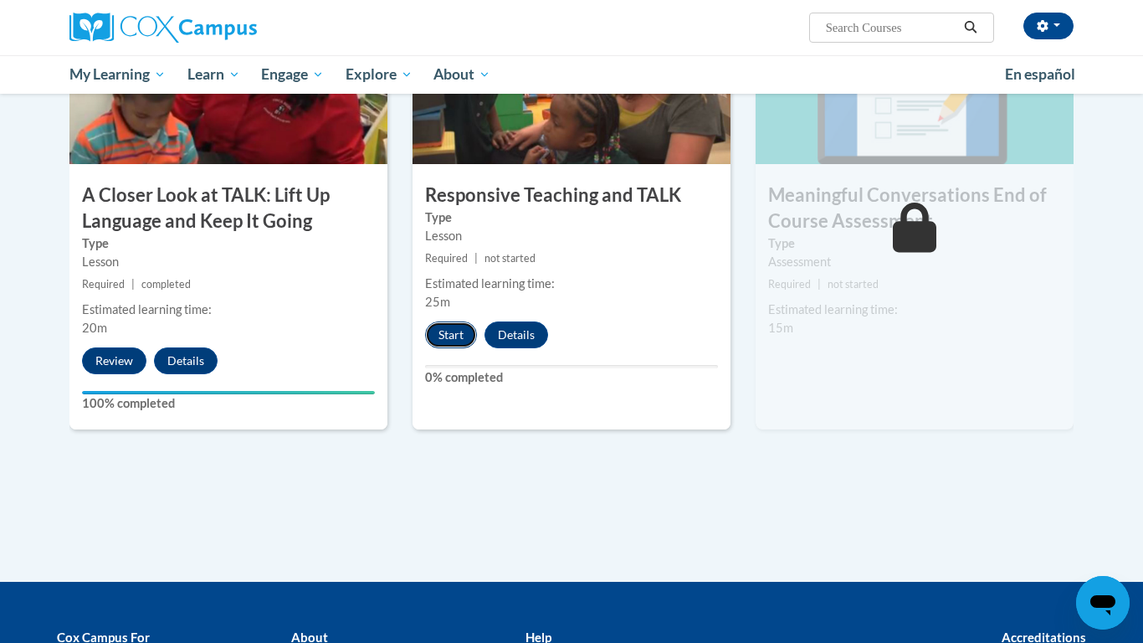
click at [444, 331] on button "Start" at bounding box center [451, 334] width 52 height 27
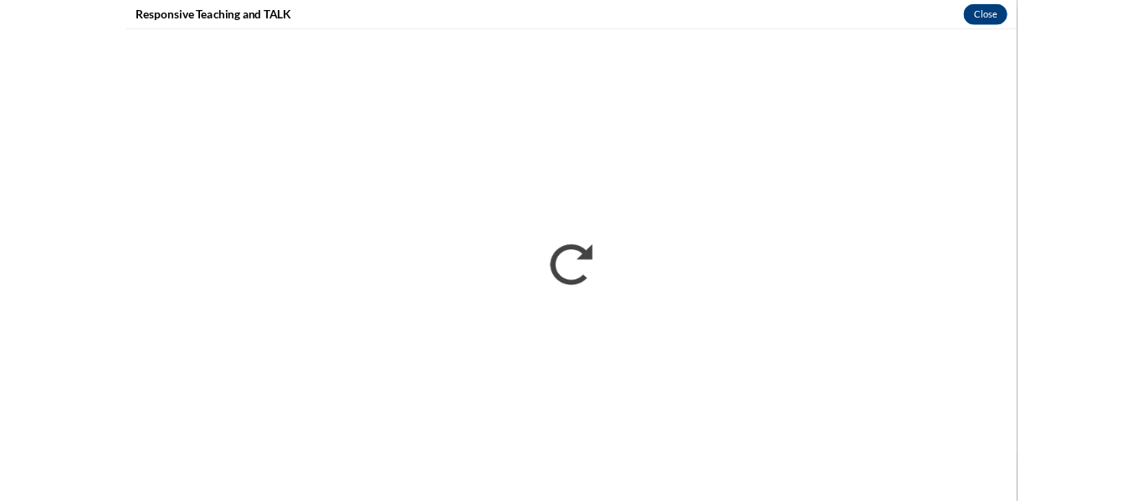
scroll to position [0, 0]
